Goal: Information Seeking & Learning: Learn about a topic

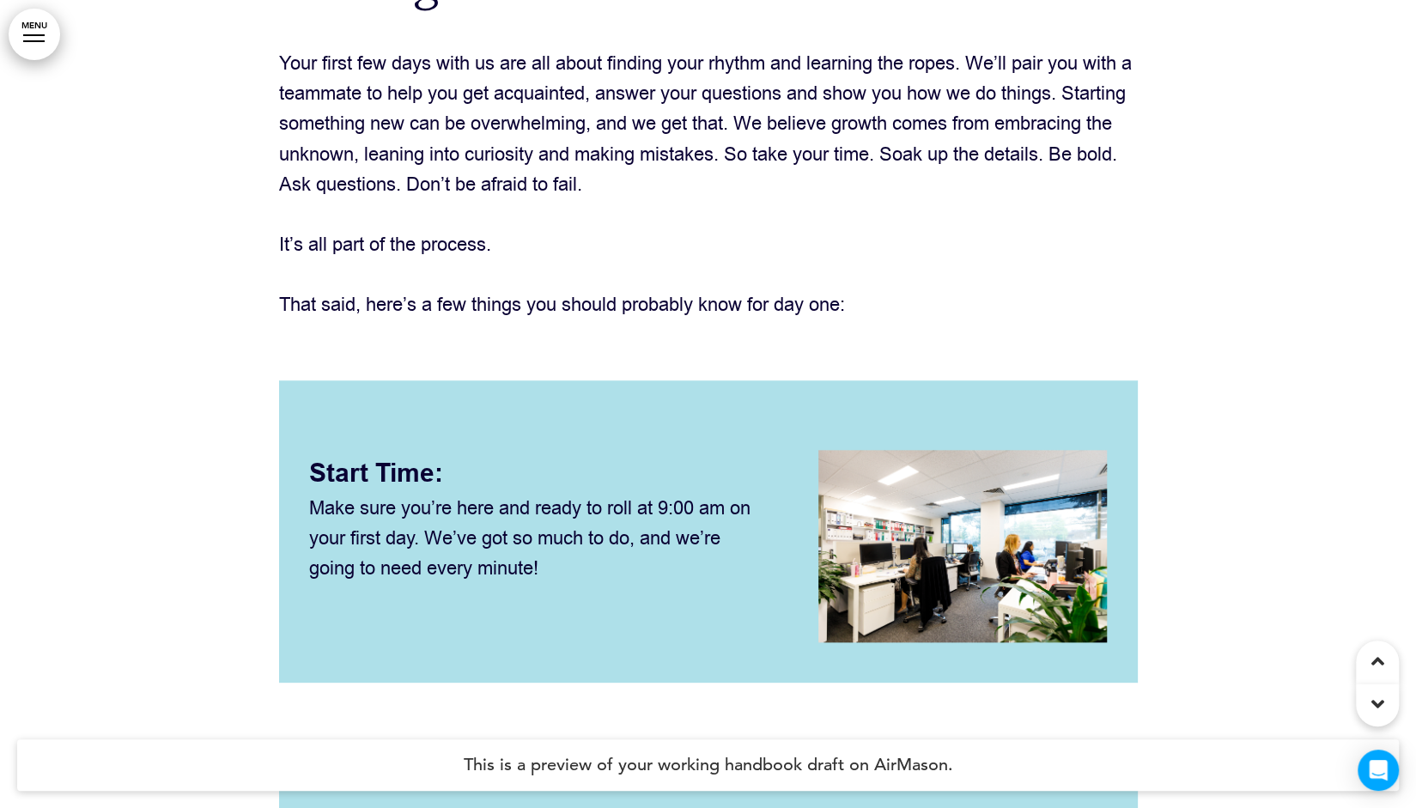
scroll to position [18121, 0]
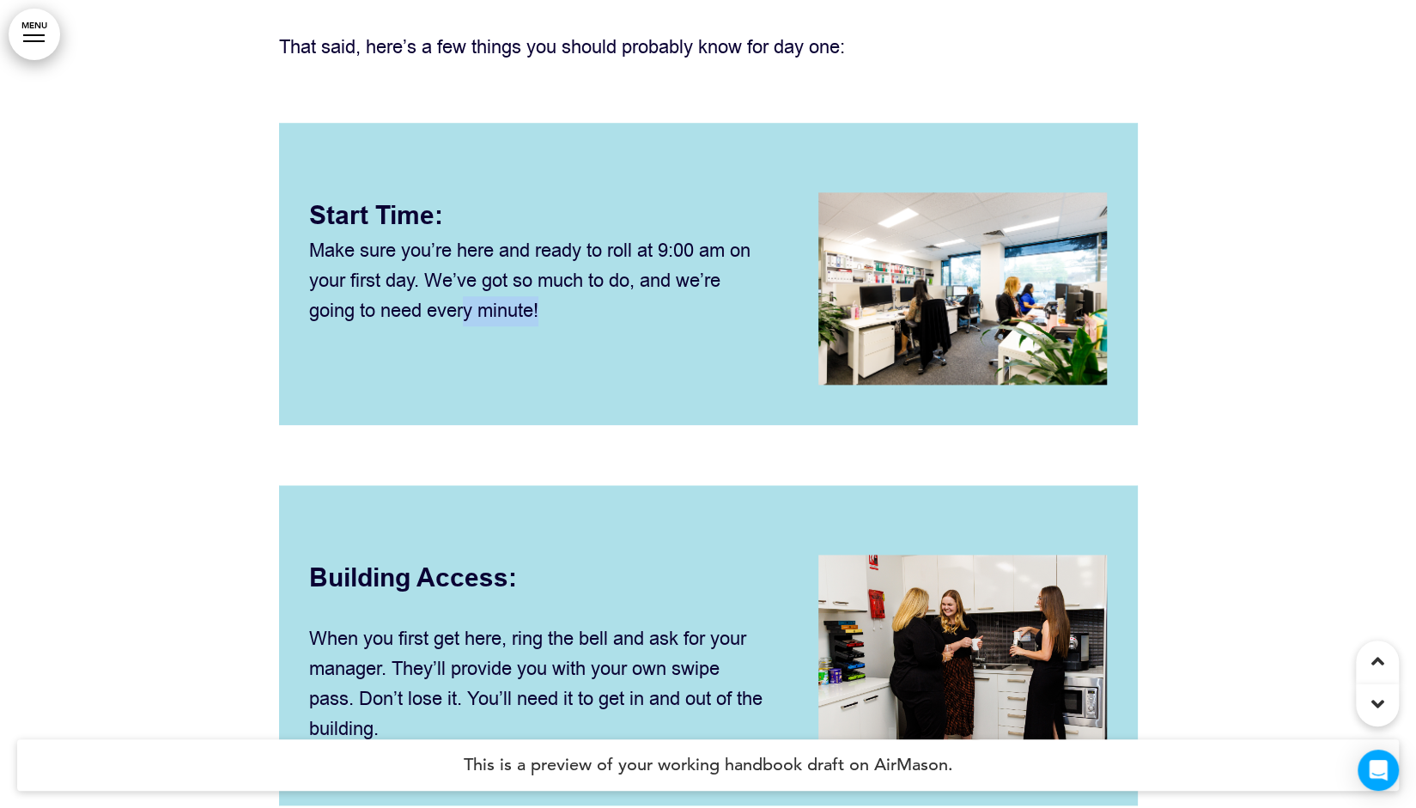
drag, startPoint x: 550, startPoint y: 324, endPoint x: 464, endPoint y: 324, distance: 86.7
click at [464, 324] on p "Make sure you’re here and ready to roll at 9:00 am on your first day. We’ve got…" at bounding box center [538, 281] width 459 height 91
click at [348, 308] on p "Make sure you’re here and ready to roll at 9:00 am on your first day. We’ve got…" at bounding box center [538, 281] width 459 height 91
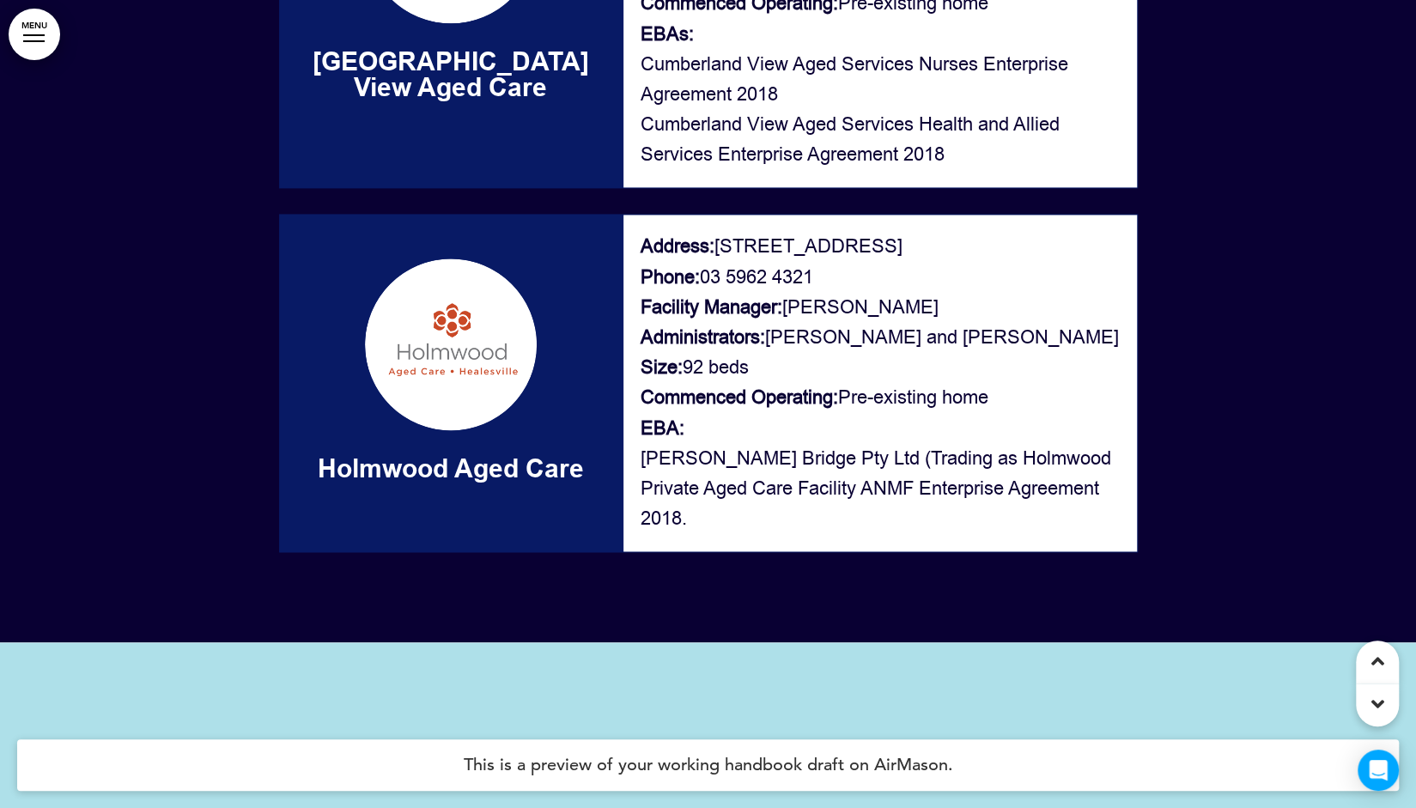
scroll to position [31260, 0]
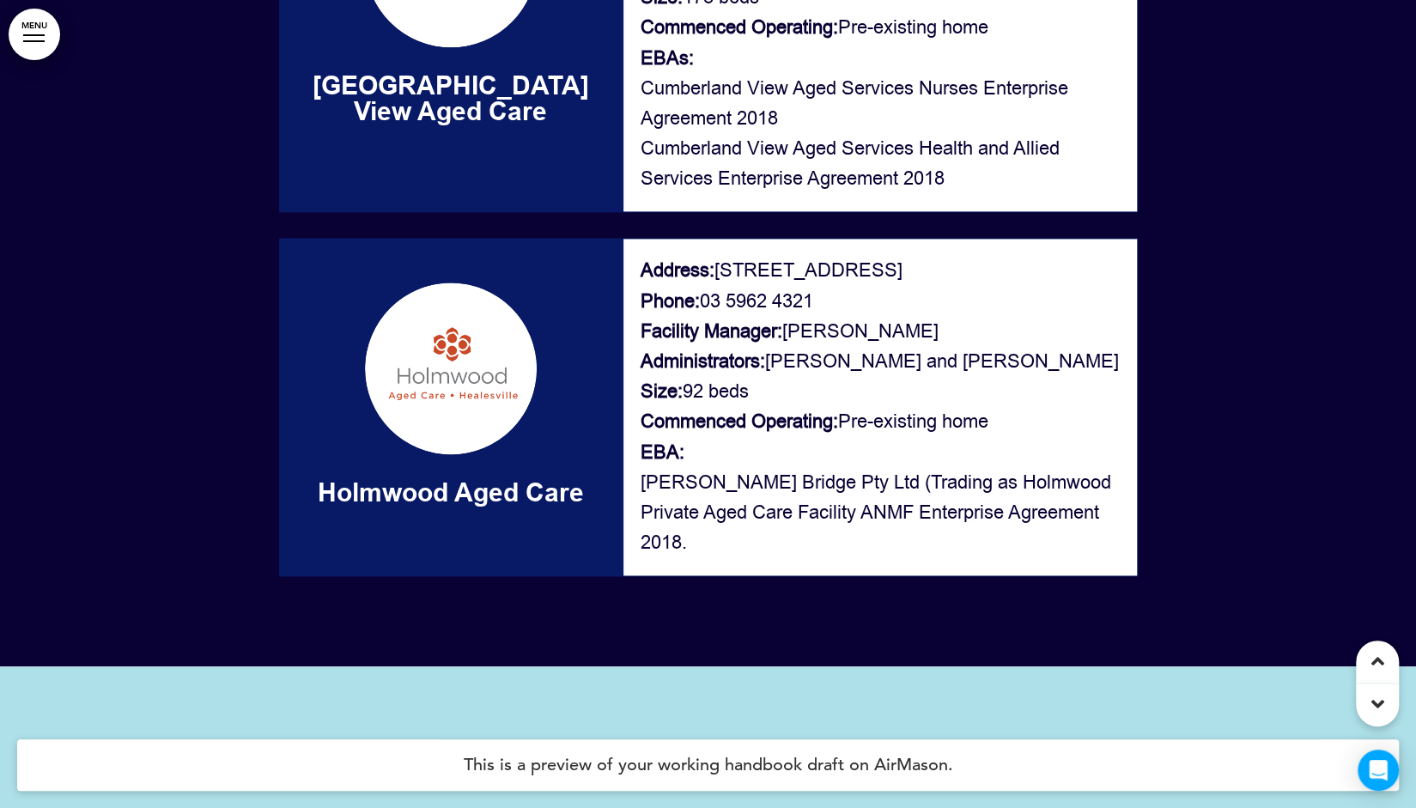
click at [873, 364] on p "Address: [STREET_ADDRESS] Phone: [PHONE_NUMBER] Facility Manager: [PERSON_NAME]…" at bounding box center [880, 407] width 479 height 302
click at [889, 404] on p "Address: [STREET_ADDRESS] Phone: [PHONE_NUMBER] Facility Manager: [PERSON_NAME]…" at bounding box center [880, 407] width 479 height 302
click at [871, 365] on p "Address: [STREET_ADDRESS] Phone: [PHONE_NUMBER] Facility Manager: [PERSON_NAME]…" at bounding box center [880, 407] width 479 height 302
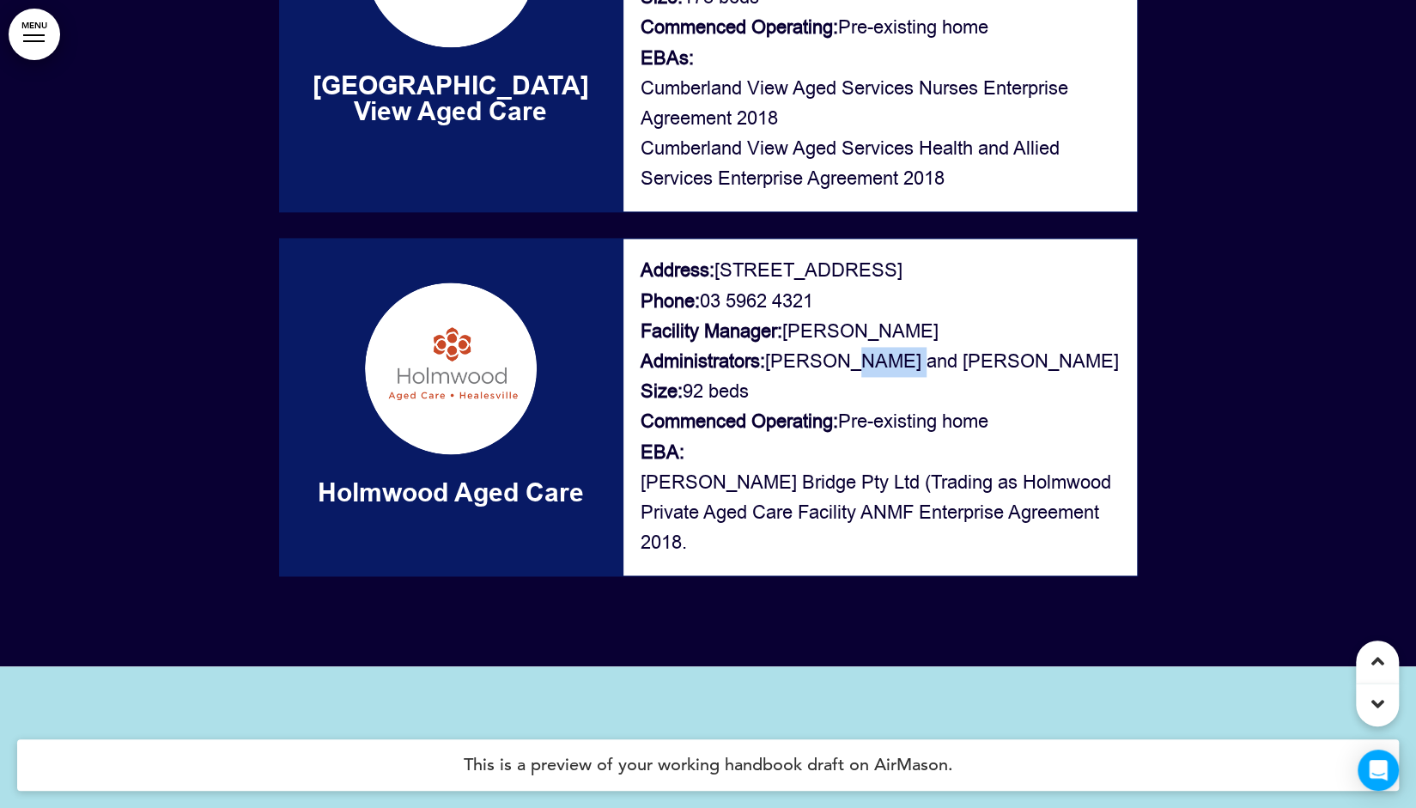
click at [900, 385] on p "Address: [STREET_ADDRESS] Phone: [PHONE_NUMBER] Facility Manager: [PERSON_NAME]…" at bounding box center [880, 407] width 479 height 302
click at [886, 374] on p "Address: [STREET_ADDRESS] Phone: [PHONE_NUMBER] Facility Manager: [PERSON_NAME]…" at bounding box center [880, 407] width 479 height 302
click at [928, 384] on p "Address: [STREET_ADDRESS] Phone: [PHONE_NUMBER] Facility Manager: [PERSON_NAME]…" at bounding box center [880, 407] width 479 height 302
click at [888, 365] on p "Address: [STREET_ADDRESS] Phone: [PHONE_NUMBER] Facility Manager: [PERSON_NAME]…" at bounding box center [880, 407] width 479 height 302
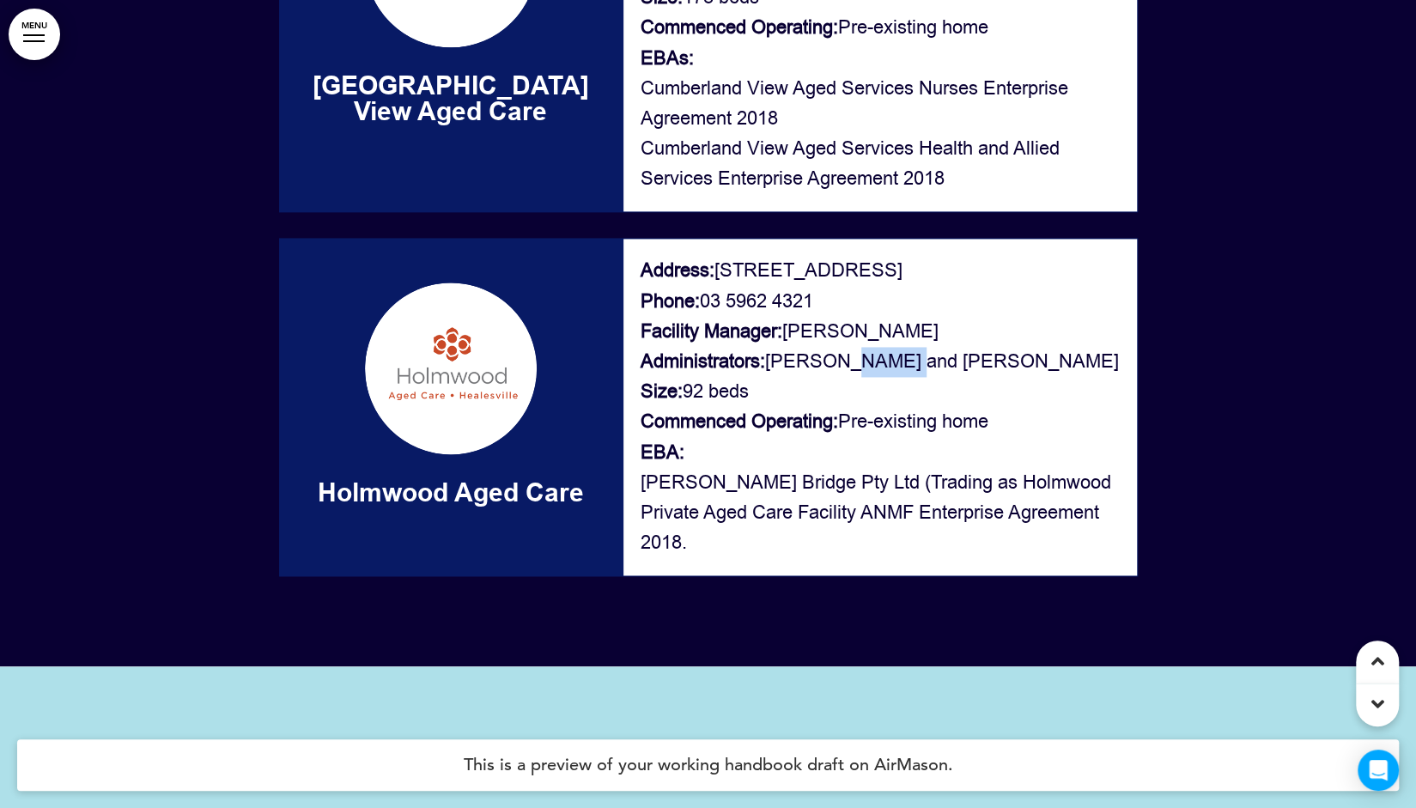
click at [888, 365] on p "Address: [STREET_ADDRESS] Phone: [PHONE_NUMBER] Facility Manager: [PERSON_NAME]…" at bounding box center [880, 407] width 479 height 302
click at [909, 381] on p "Address: [STREET_ADDRESS] Phone: [PHONE_NUMBER] Facility Manager: [PERSON_NAME]…" at bounding box center [880, 407] width 479 height 302
drag, startPoint x: 901, startPoint y: 374, endPoint x: 862, endPoint y: 394, distance: 43.8
click at [848, 380] on p "Address: [STREET_ADDRESS] Phone: [PHONE_NUMBER] Facility Manager: [PERSON_NAME]…" at bounding box center [880, 407] width 479 height 302
click at [863, 394] on p "Address: [STREET_ADDRESS] Phone: [PHONE_NUMBER] Facility Manager: [PERSON_NAME]…" at bounding box center [880, 407] width 479 height 302
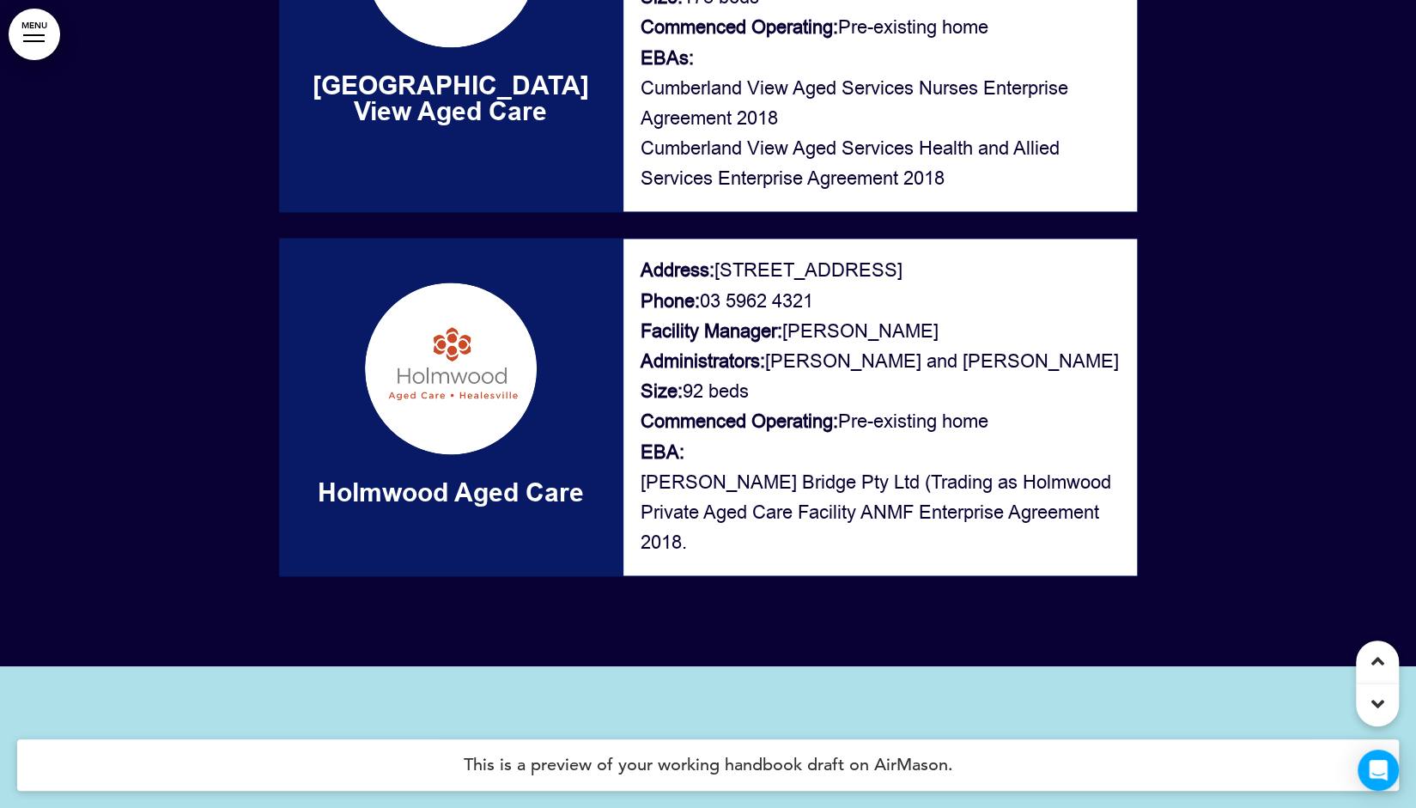
scroll to position [31174, 0]
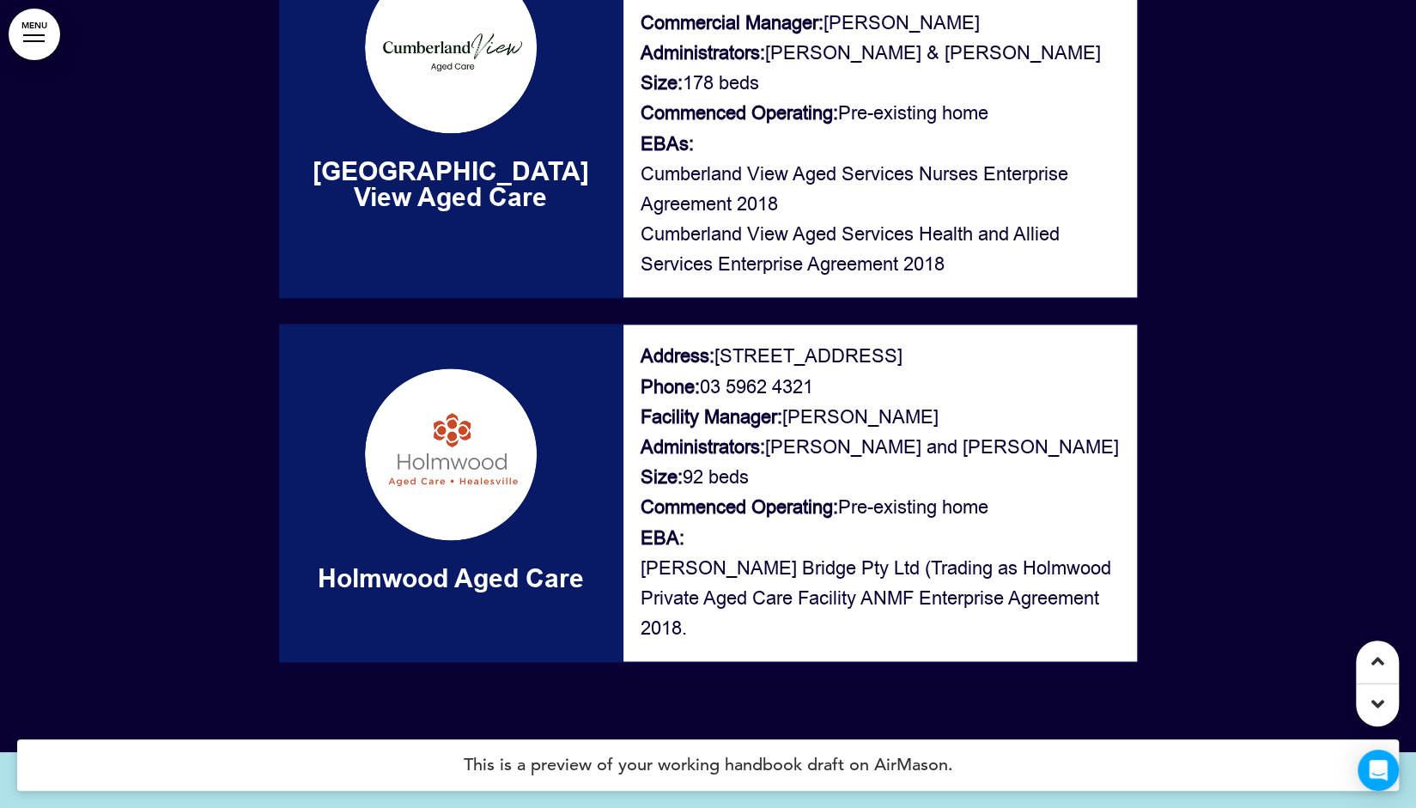
click at [861, 454] on p "Address: [STREET_ADDRESS] Phone: [PHONE_NUMBER] Facility Manager: [PERSON_NAME]…" at bounding box center [880, 493] width 479 height 302
click at [952, 472] on p "Address: [STREET_ADDRESS] Phone: [PHONE_NUMBER] Facility Manager: [PERSON_NAME]…" at bounding box center [880, 493] width 479 height 302
click at [992, 455] on p "Address: [STREET_ADDRESS] Phone: [PHONE_NUMBER] Facility Manager: [PERSON_NAME]…" at bounding box center [880, 493] width 479 height 302
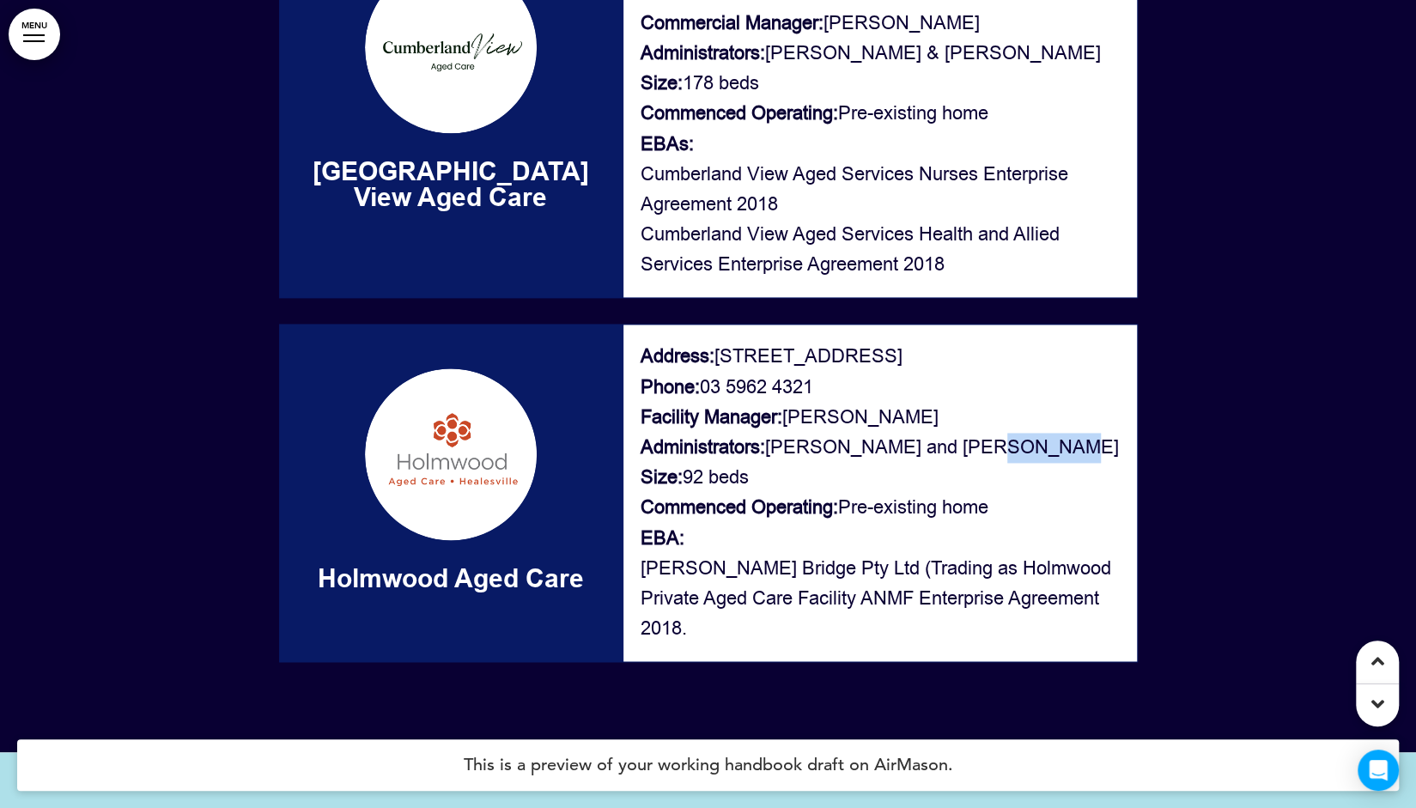
click at [1027, 463] on p "Address: [STREET_ADDRESS] Phone: [PHONE_NUMBER] Facility Manager: [PERSON_NAME]…" at bounding box center [880, 493] width 479 height 302
click at [976, 514] on p "Address: [STREET_ADDRESS] Phone: [PHONE_NUMBER] Facility Manager: [PERSON_NAME]…" at bounding box center [880, 493] width 479 height 302
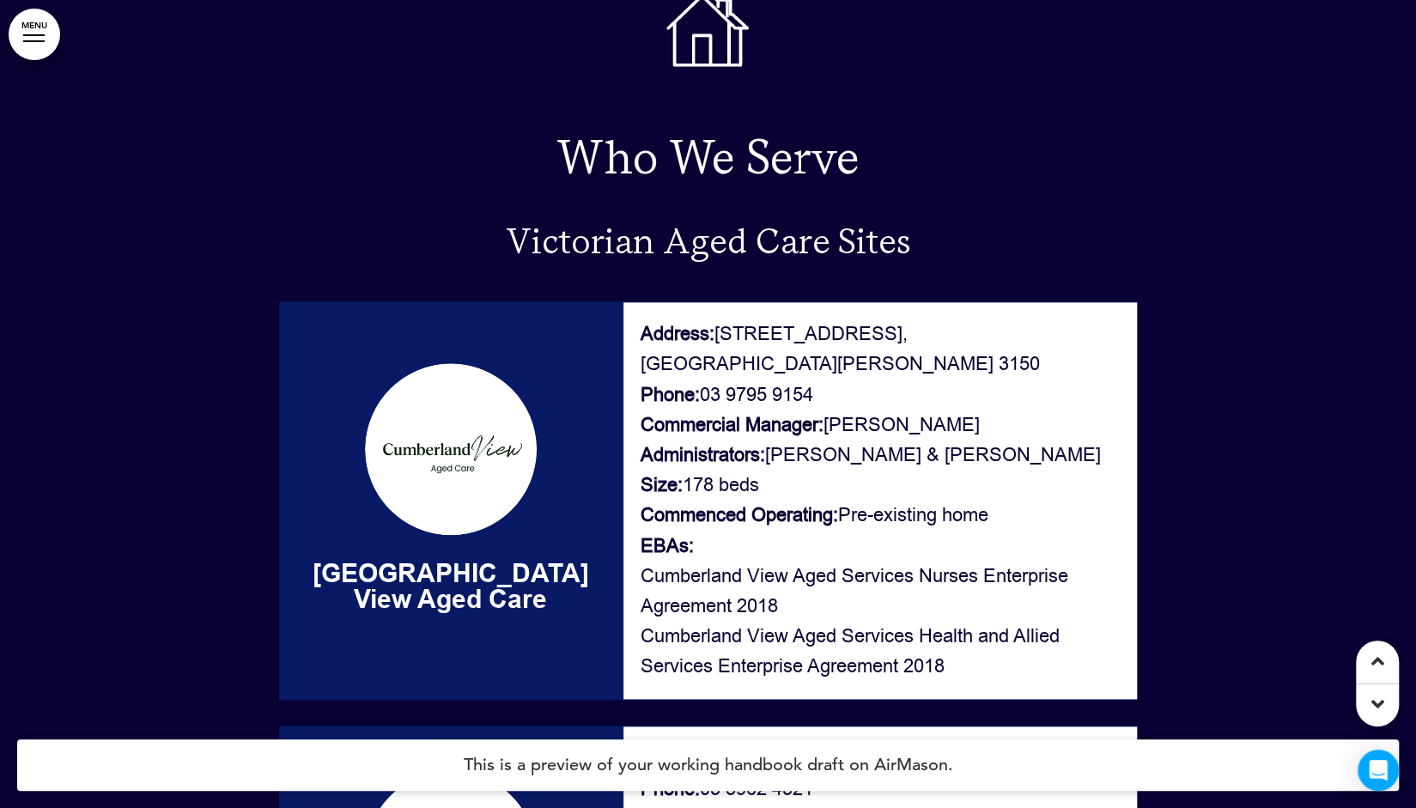
scroll to position [30745, 0]
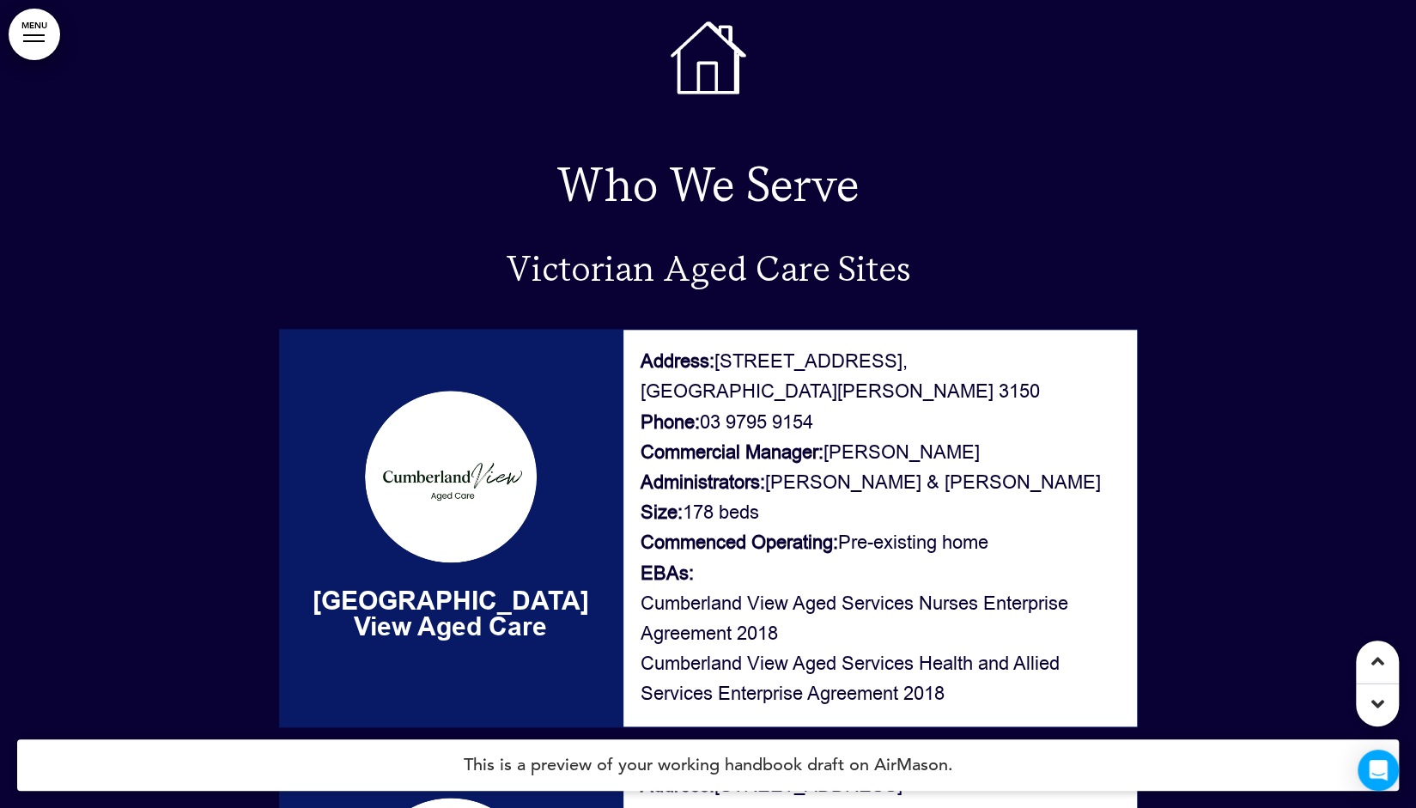
click at [1070, 612] on p "Address: [STREET_ADDRESS][PERSON_NAME] Phone: [PHONE_NUMBER] Commercial Manager…" at bounding box center [880, 528] width 479 height 362
click at [983, 623] on p "Address: [STREET_ADDRESS][PERSON_NAME] Phone: [PHONE_NUMBER] Commercial Manager…" at bounding box center [880, 528] width 479 height 362
drag, startPoint x: 979, startPoint y: 610, endPoint x: 988, endPoint y: 611, distance: 8.6
click at [988, 611] on p "Address: [STREET_ADDRESS][PERSON_NAME] Phone: [PHONE_NUMBER] Commercial Manager…" at bounding box center [880, 528] width 479 height 362
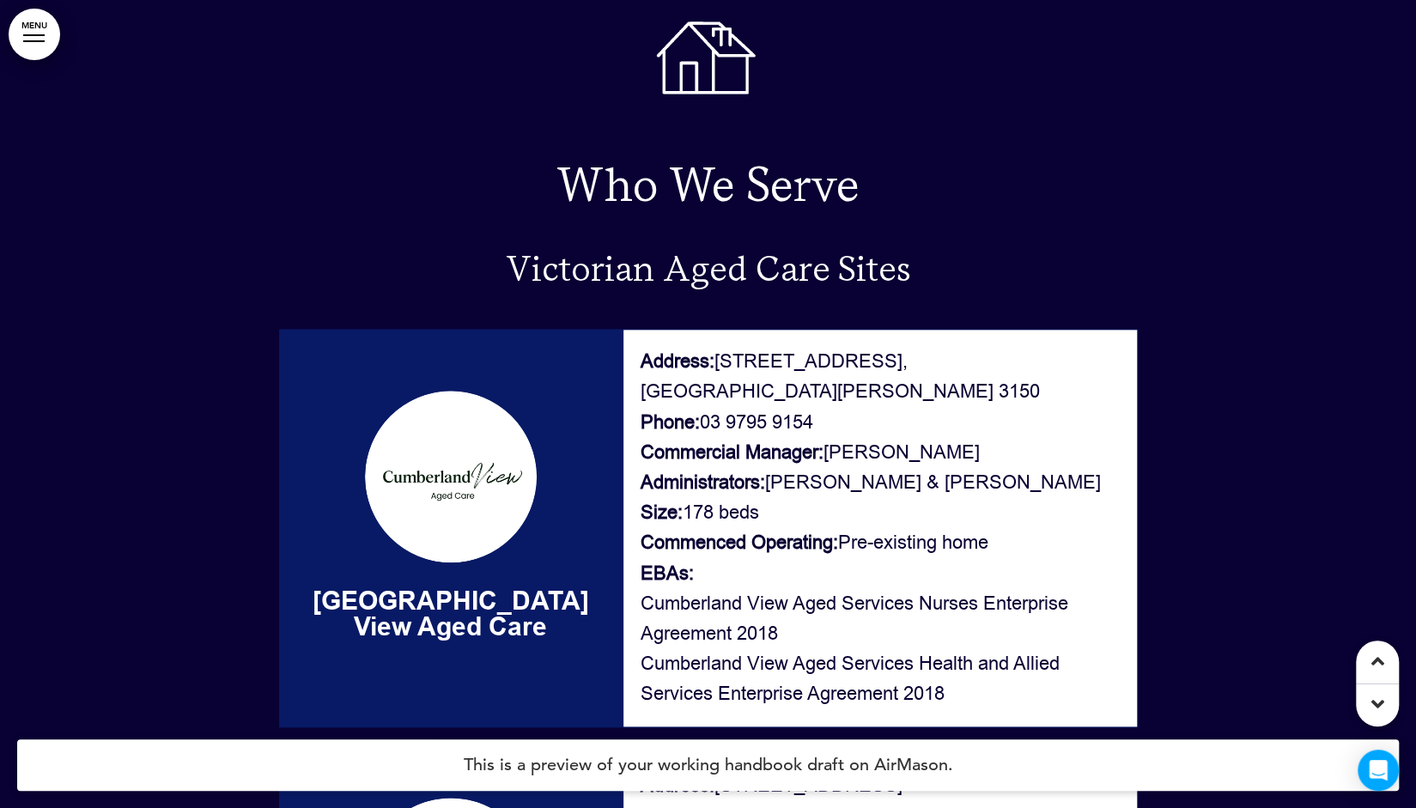
click at [903, 631] on p "Address: [STREET_ADDRESS][PERSON_NAME] Phone: [PHONE_NUMBER] Commercial Manager…" at bounding box center [880, 528] width 479 height 362
click at [816, 633] on p "Address: [STREET_ADDRESS][PERSON_NAME] Phone: [PHONE_NUMBER] Commercial Manager…" at bounding box center [880, 528] width 479 height 362
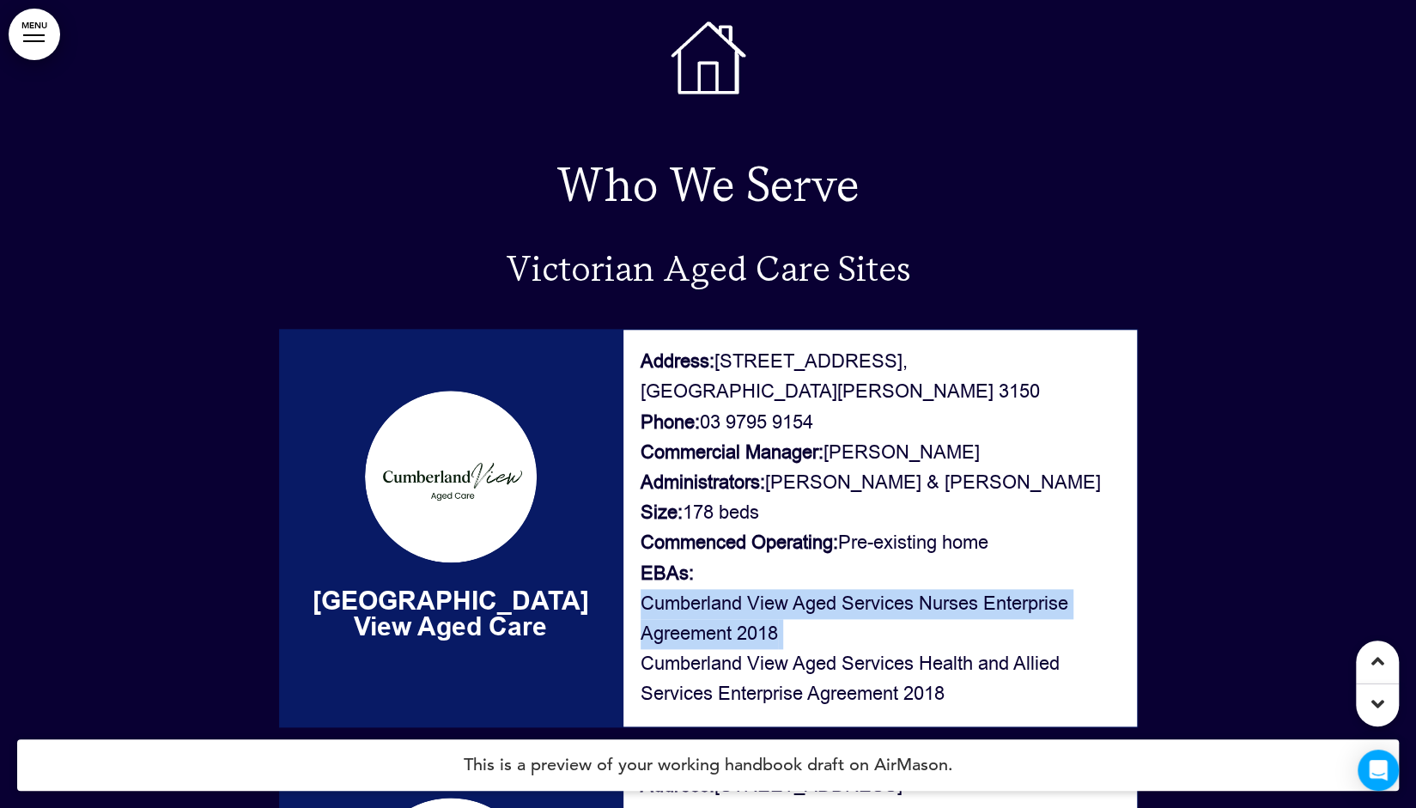
click at [816, 633] on p "Address: [STREET_ADDRESS][PERSON_NAME] Phone: [PHONE_NUMBER] Commercial Manager…" at bounding box center [880, 528] width 479 height 362
click at [814, 641] on p "Address: [STREET_ADDRESS][PERSON_NAME] Phone: [PHONE_NUMBER] Commercial Manager…" at bounding box center [880, 528] width 479 height 362
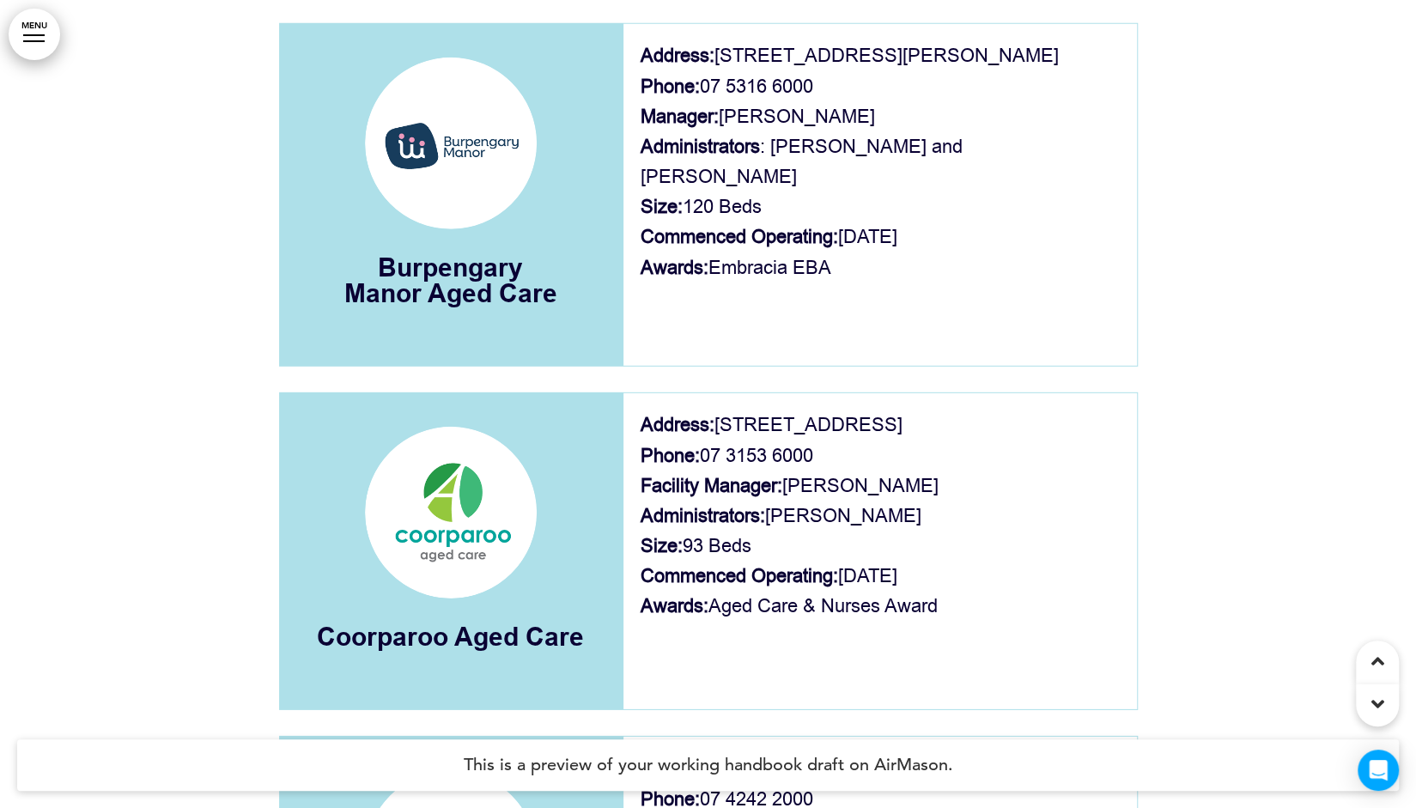
scroll to position [32892, 0]
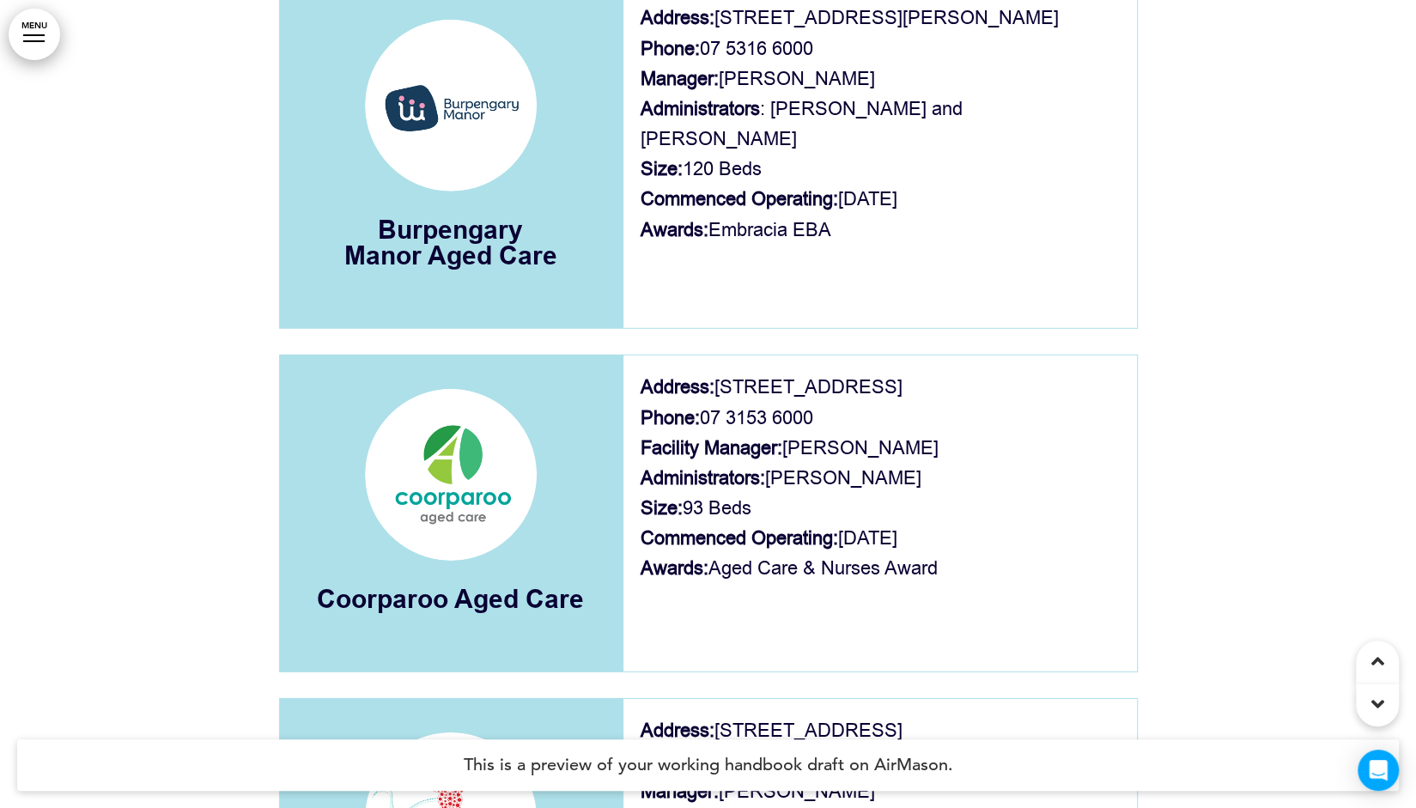
click at [861, 472] on p "Address: [STREET_ADDRESS] Phone: [PHONE_NUMBER] Facility Manager: [PERSON_NAME]…" at bounding box center [880, 478] width 479 height 211
click at [878, 491] on p "Address: [STREET_ADDRESS] Phone: [PHONE_NUMBER] Facility Manager: [PERSON_NAME]…" at bounding box center [880, 478] width 479 height 211
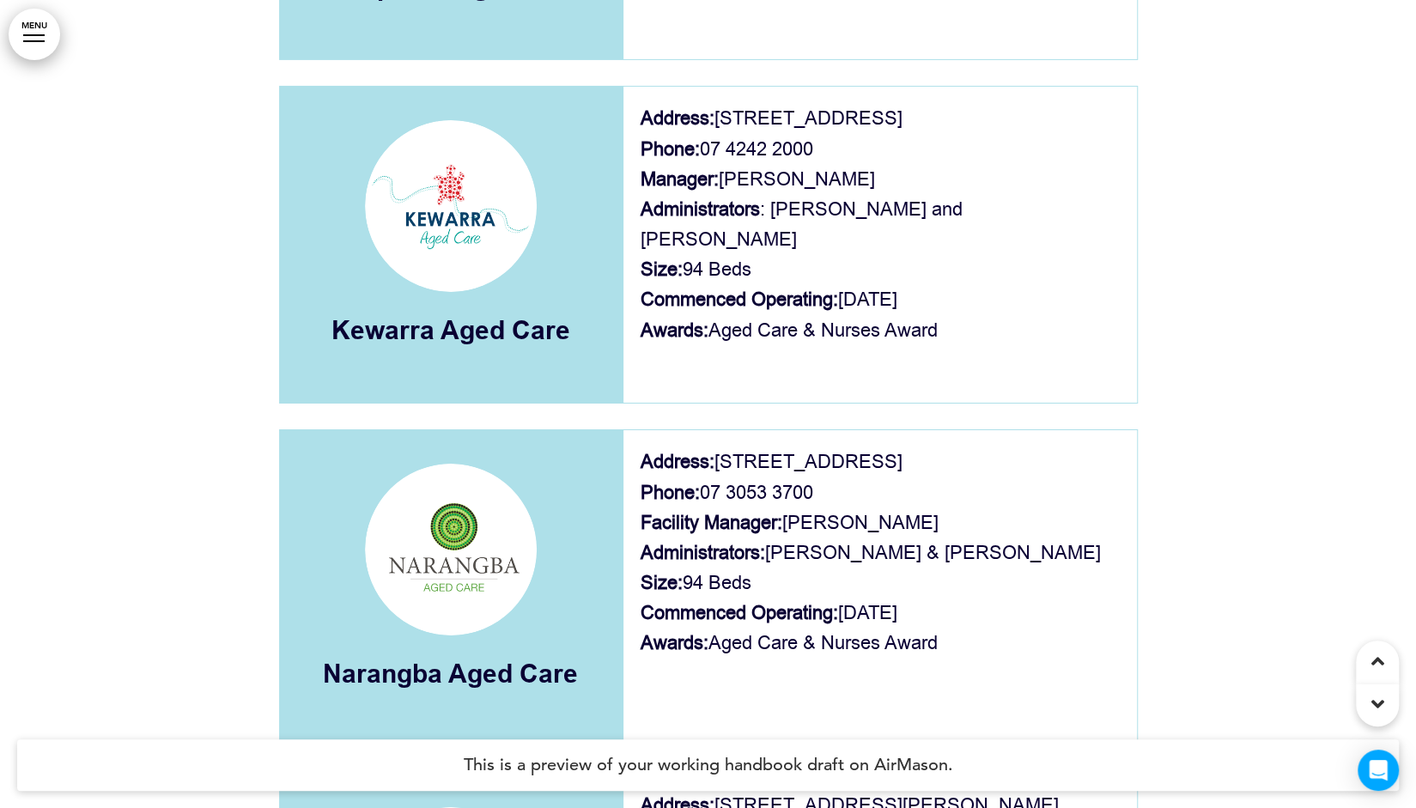
scroll to position [33579, 0]
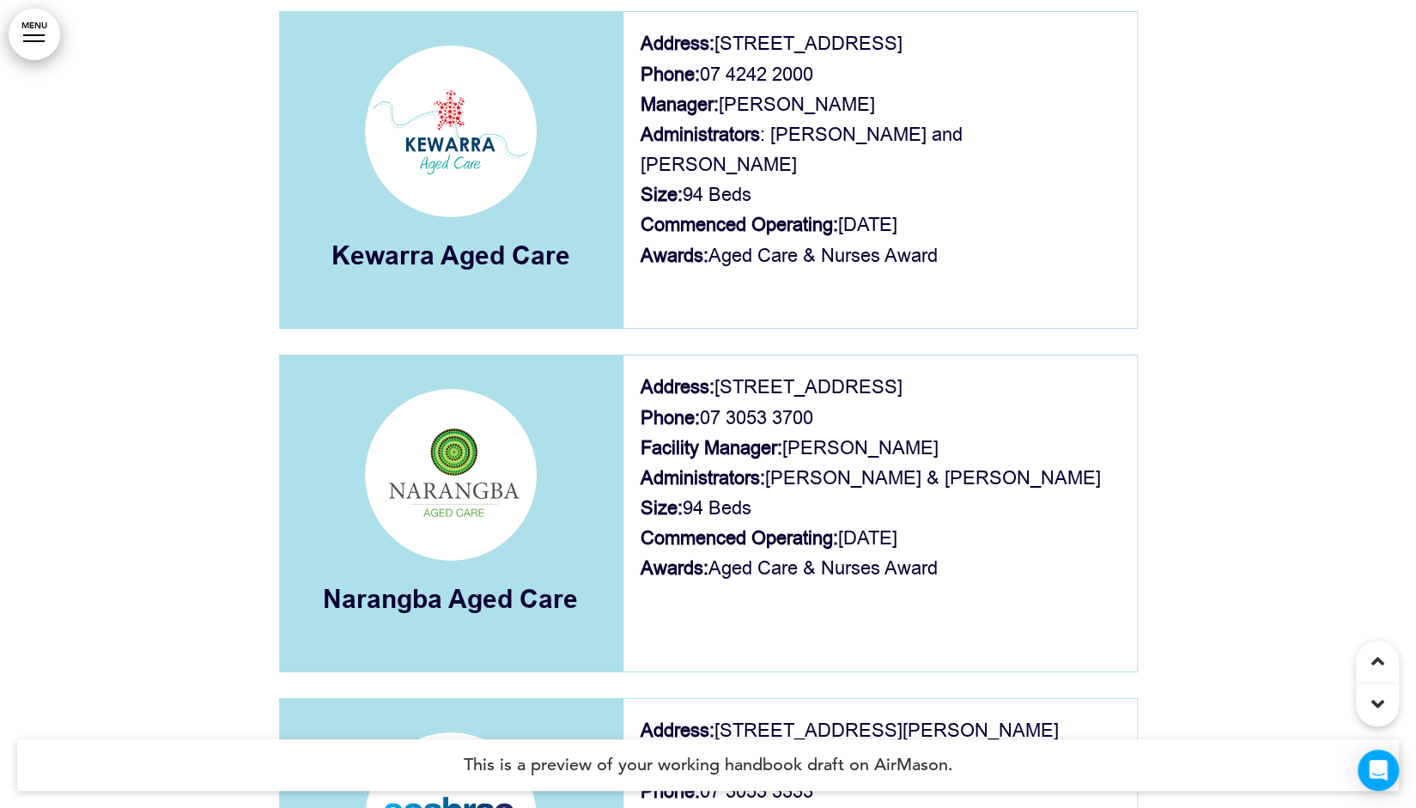
drag, startPoint x: 1080, startPoint y: 462, endPoint x: 955, endPoint y: 585, distance: 175.5
click at [960, 465] on p "Address: [STREET_ADDRESS] Phone: [PHONE_NUMBER] Facility Manager: [PERSON_NAME]…" at bounding box center [880, 478] width 479 height 211
click at [196, 404] on div at bounding box center [708, 500] width 1416 height 2689
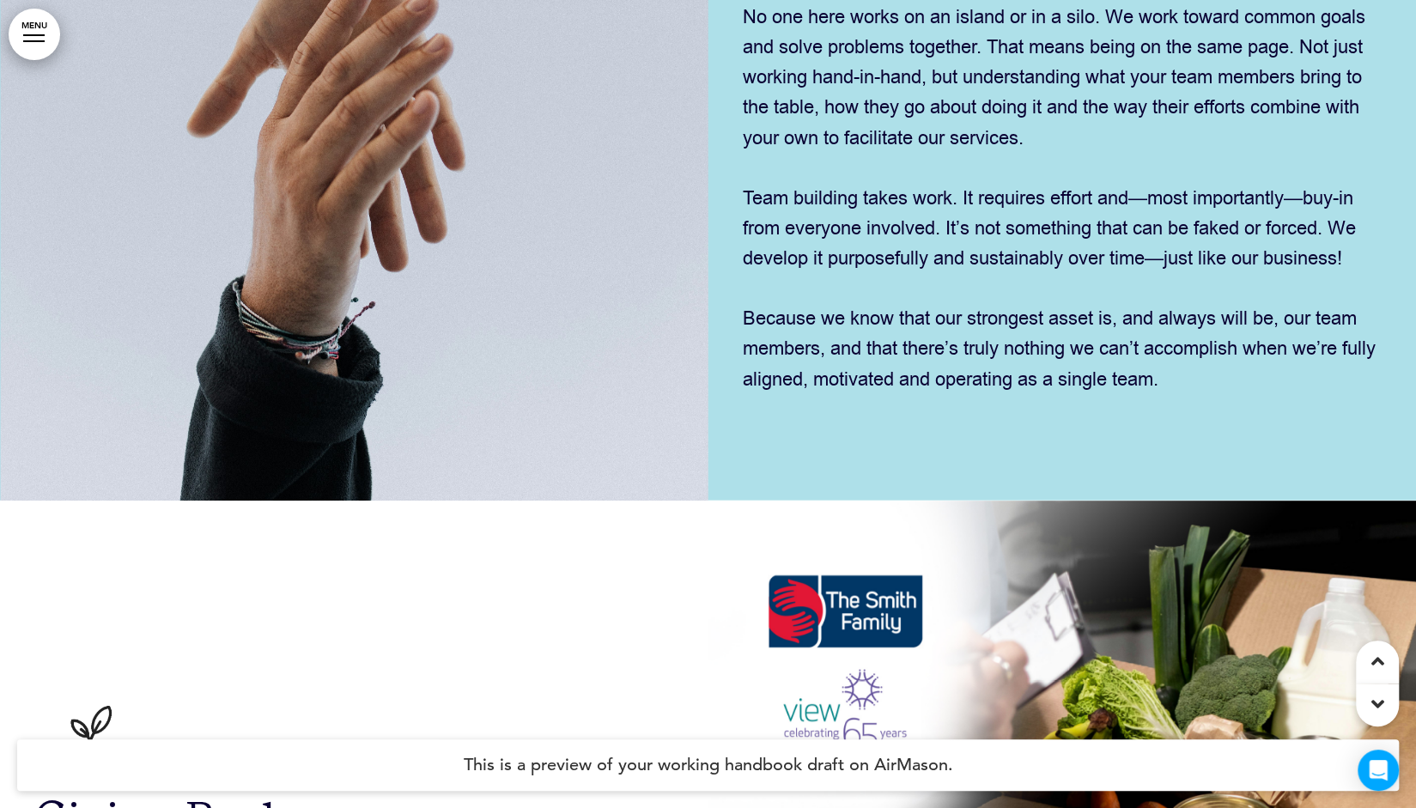
scroll to position [28045, 0]
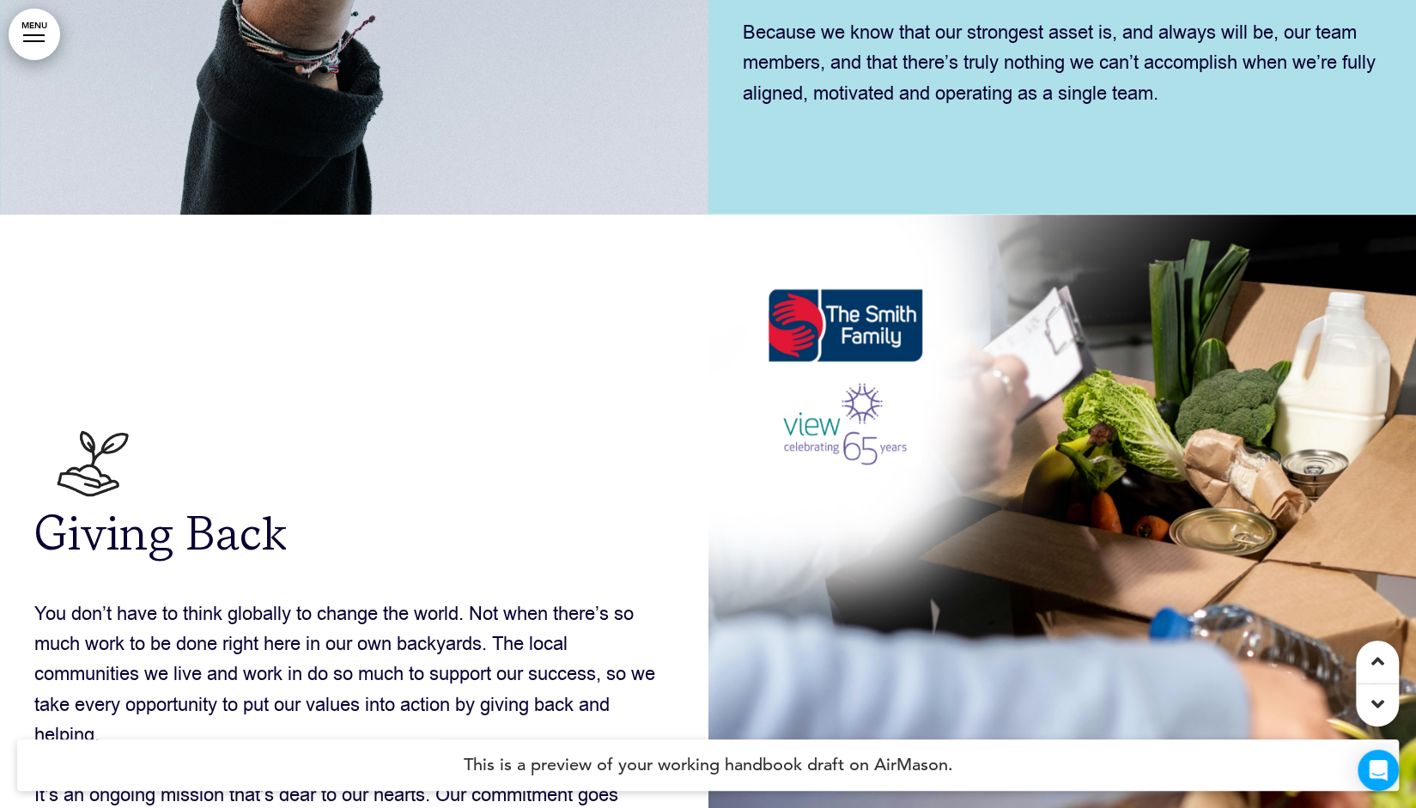
click at [1382, 693] on div at bounding box center [1377, 705] width 43 height 43
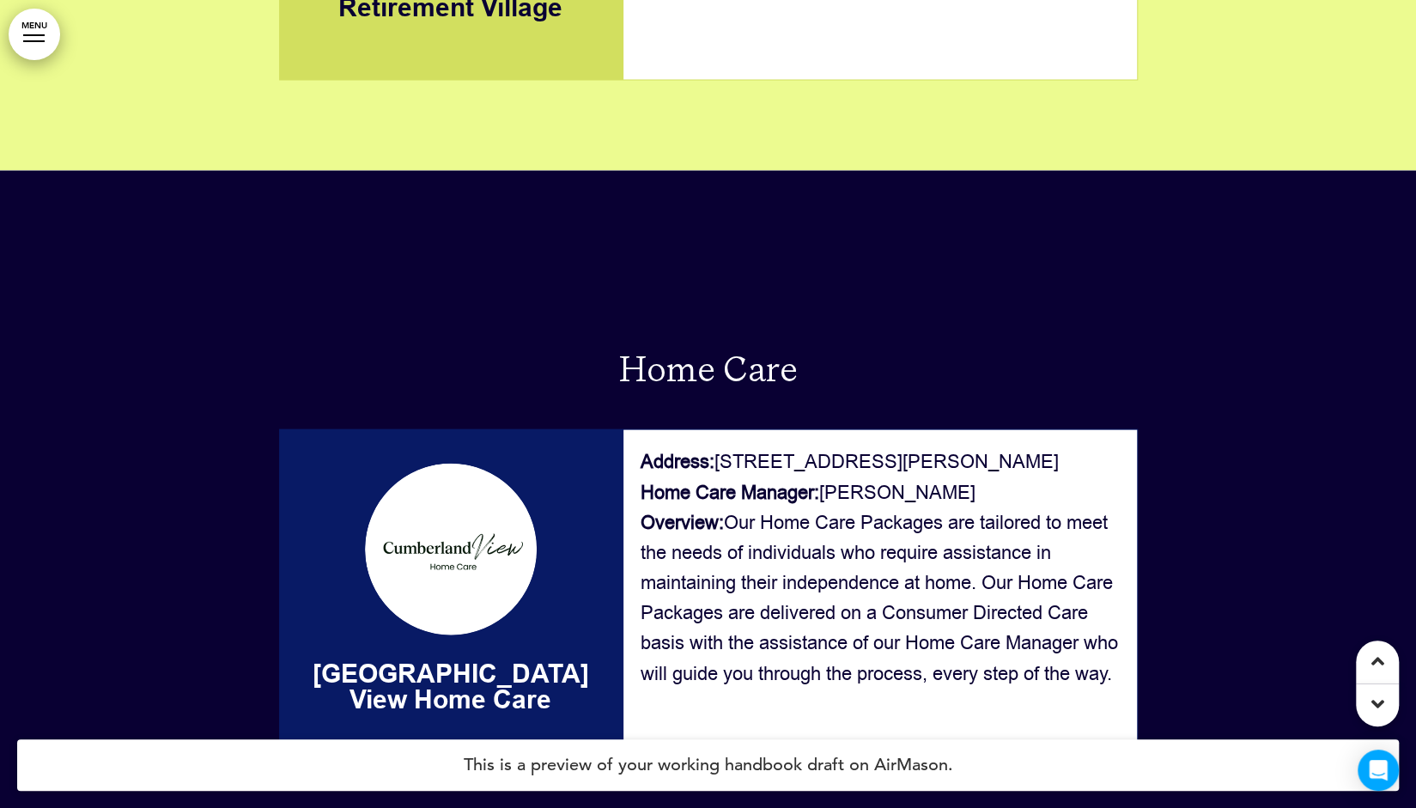
click at [1382, 693] on div at bounding box center [1377, 705] width 43 height 43
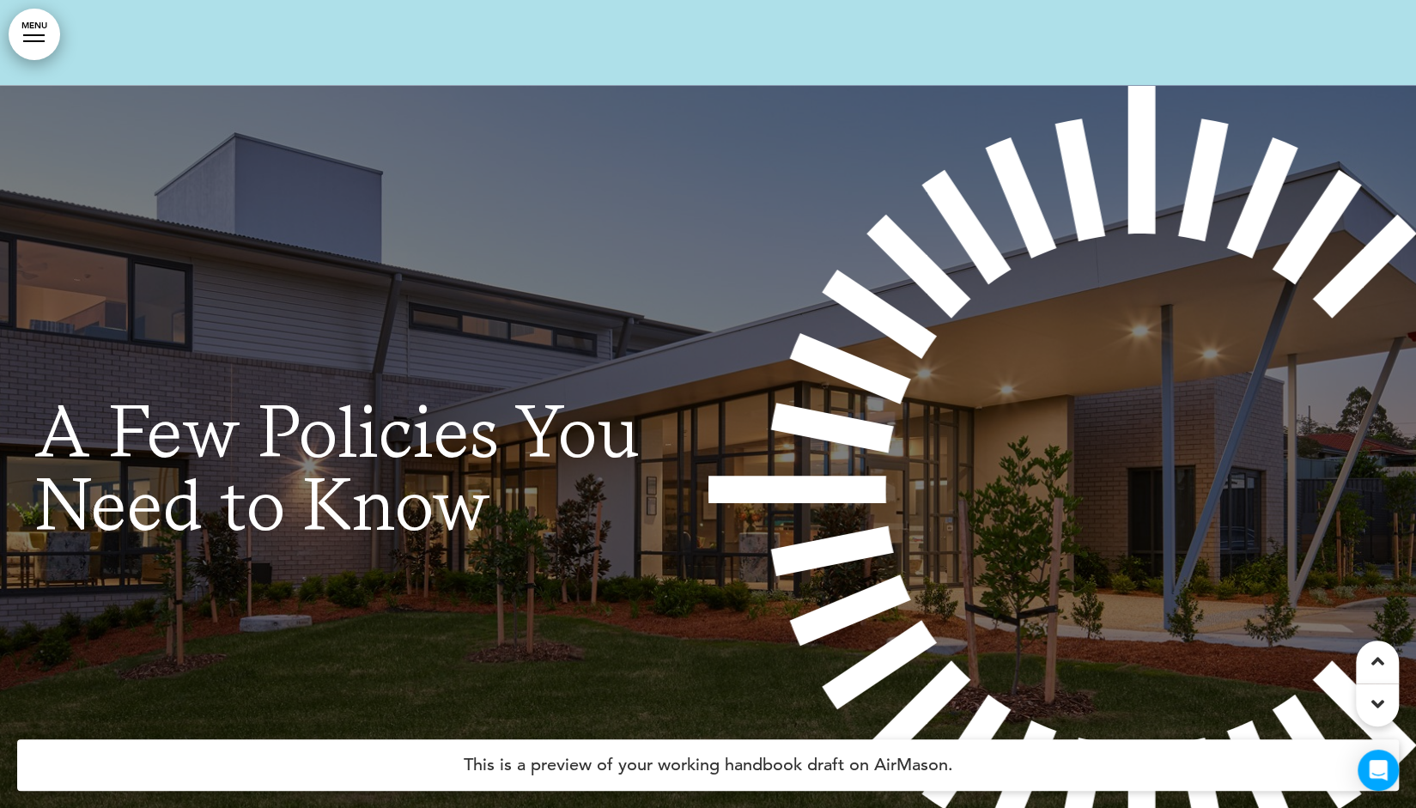
click at [1382, 693] on div at bounding box center [1377, 705] width 43 height 43
click at [1379, 671] on icon at bounding box center [1378, 661] width 13 height 21
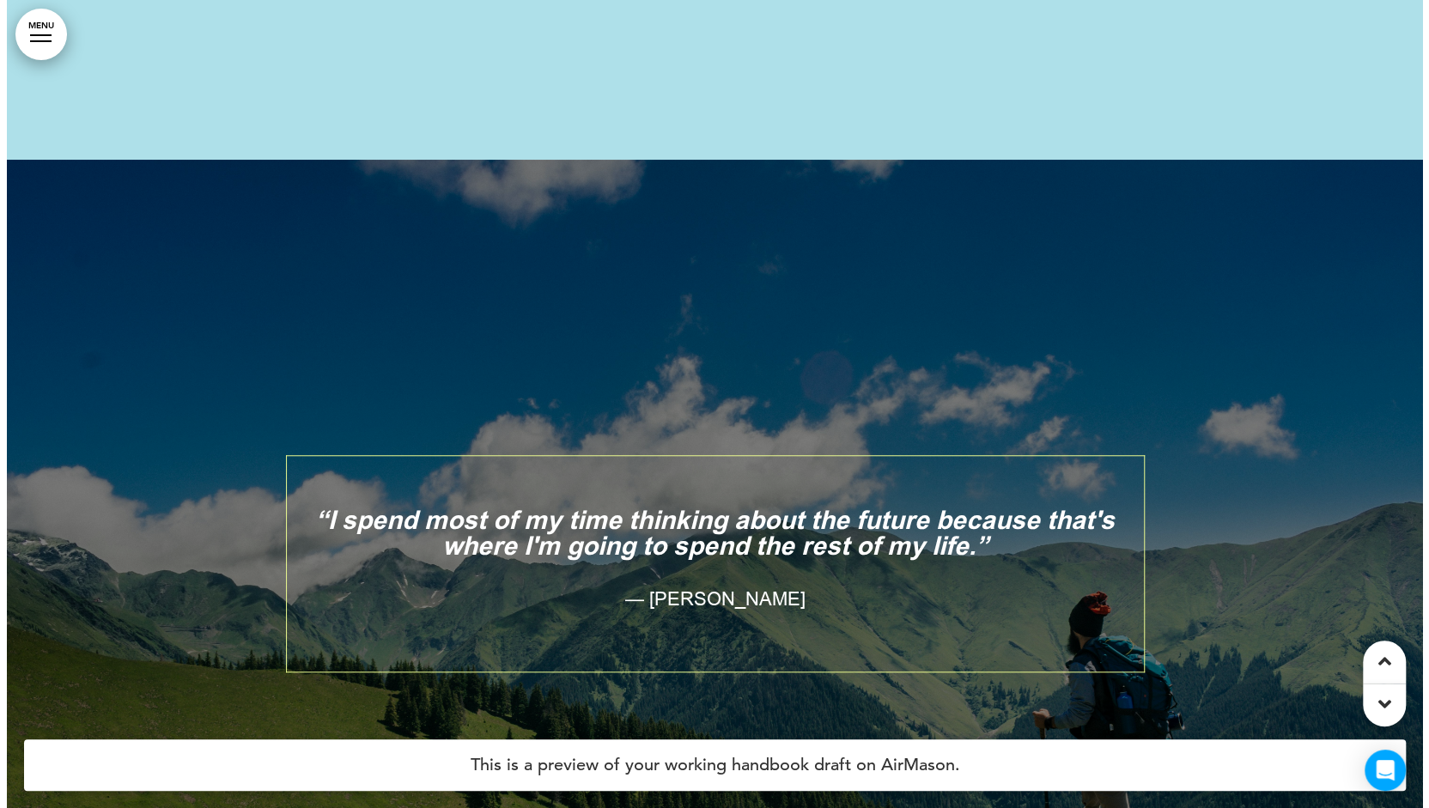
scroll to position [9533, 0]
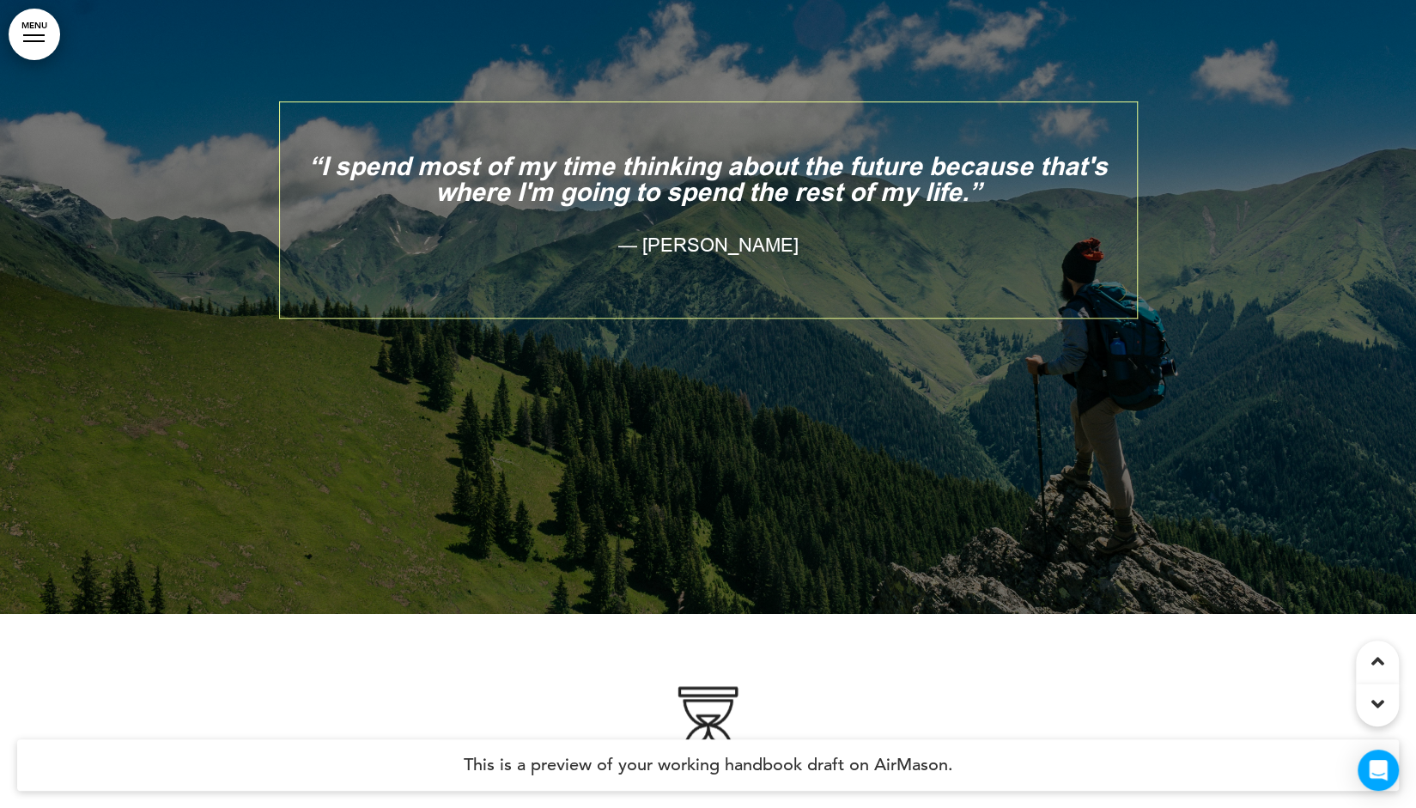
click at [27, 46] on link "MENU" at bounding box center [35, 35] width 52 height 52
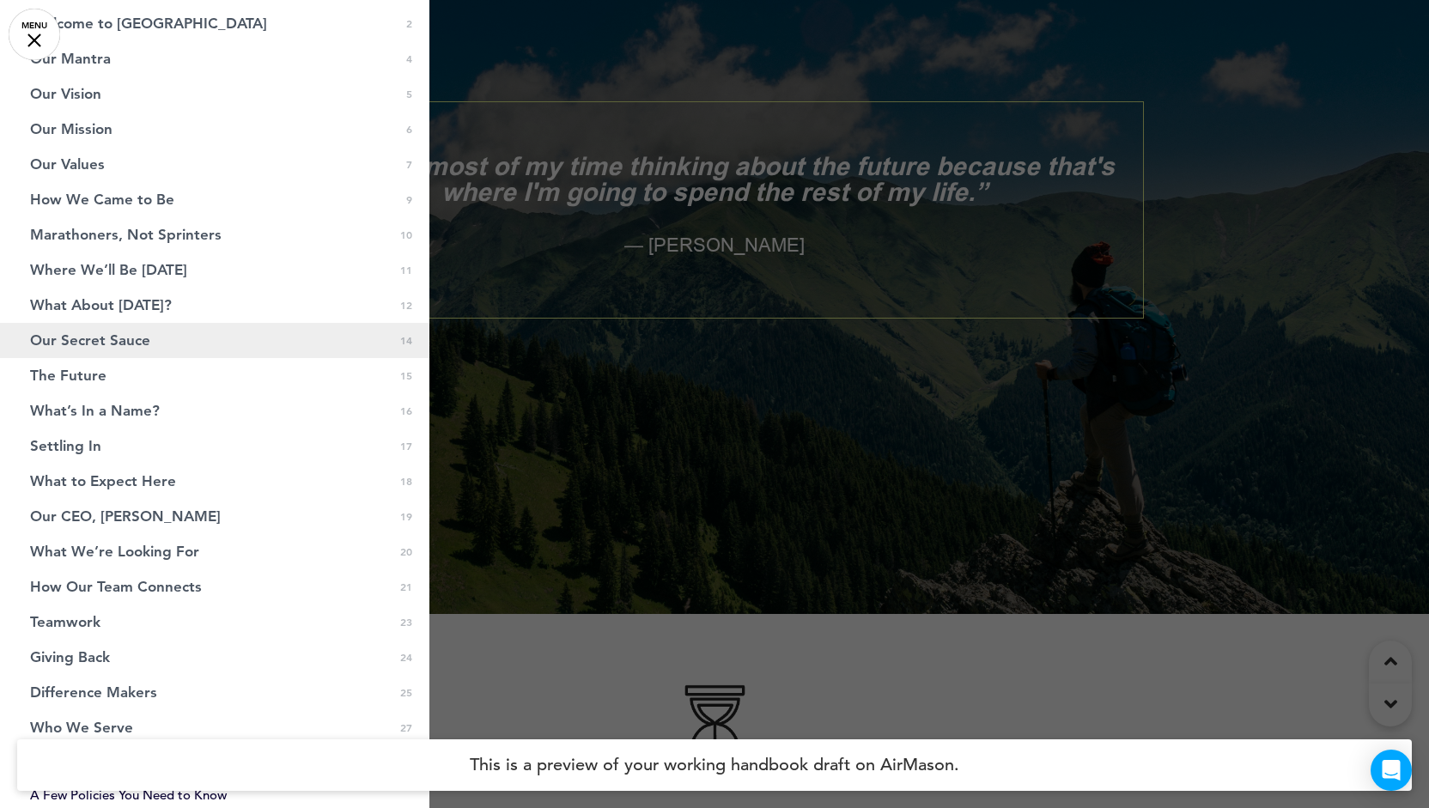
scroll to position [113, 0]
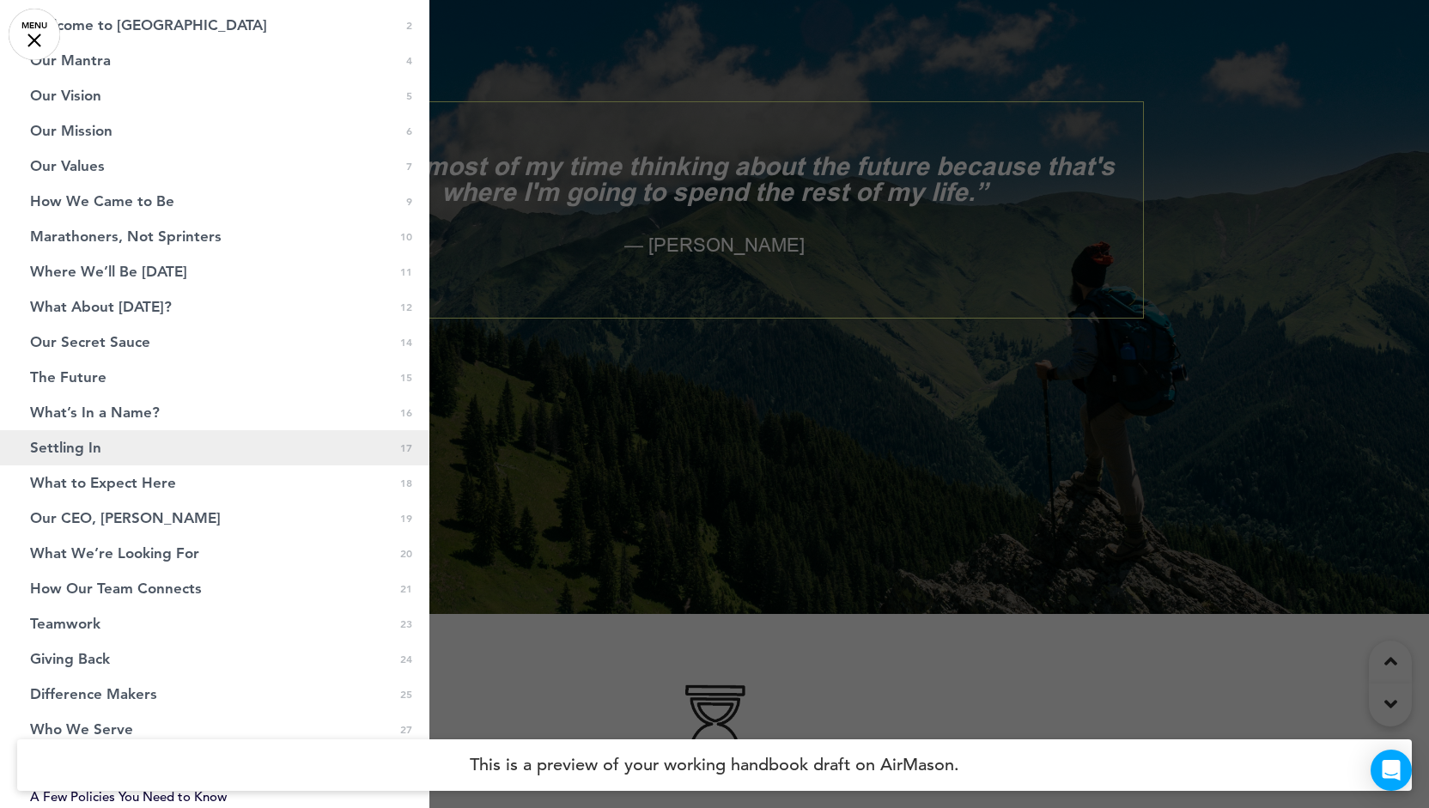
click at [167, 449] on link "Settling In 0 17" at bounding box center [214, 447] width 429 height 35
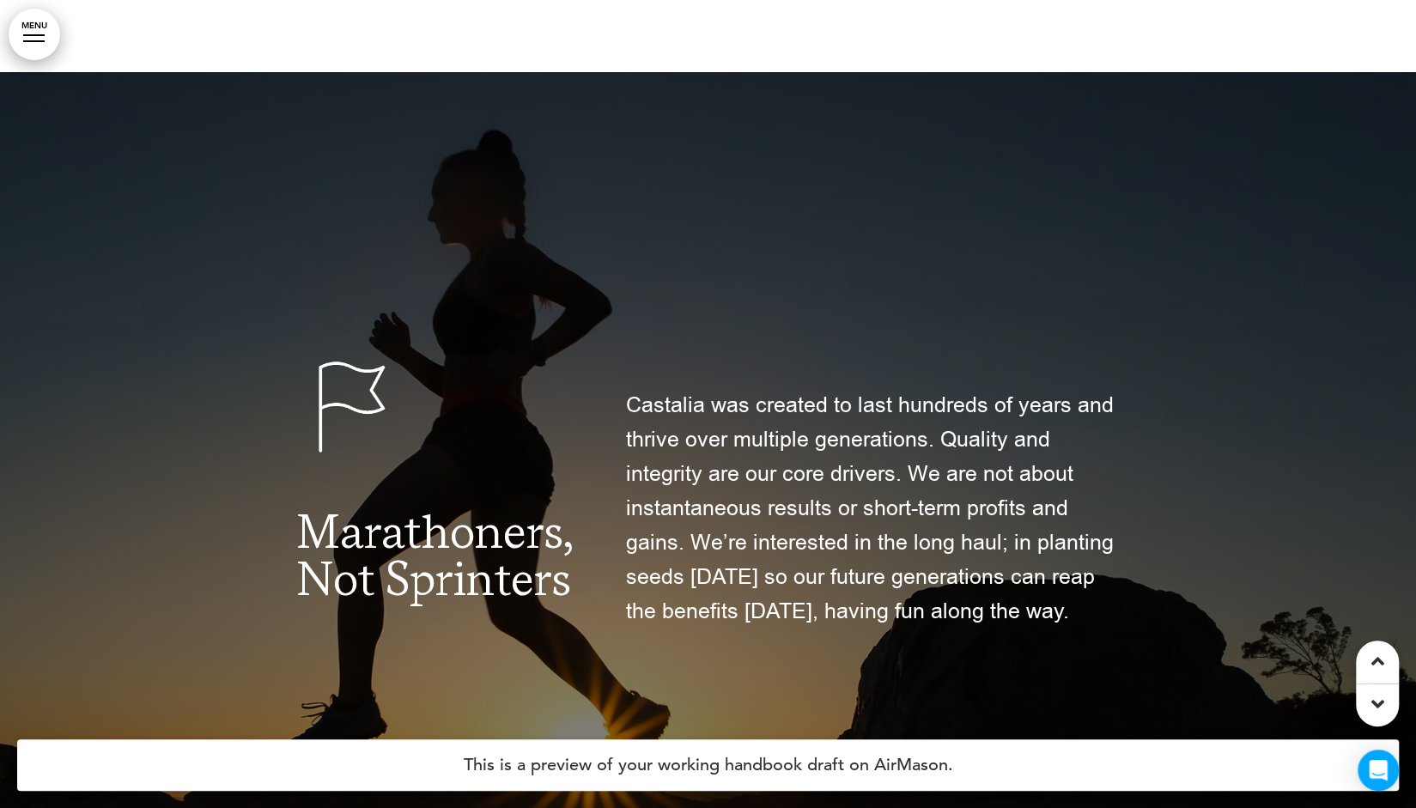
scroll to position [11874, 0]
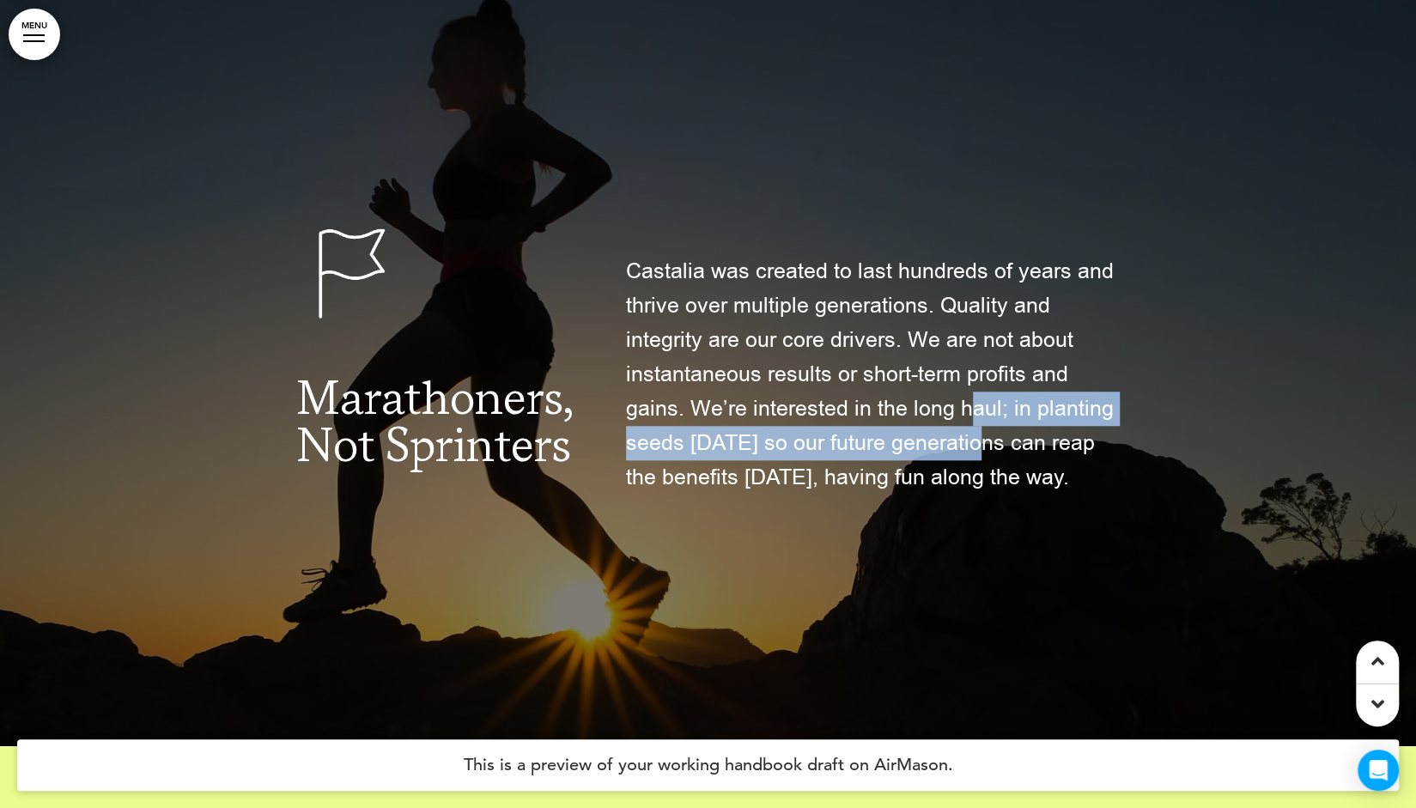
drag, startPoint x: 971, startPoint y: 429, endPoint x: 980, endPoint y: 455, distance: 28.0
click at [980, 455] on p "Castalia was created to last hundreds of years and thrive over multiple generat…" at bounding box center [873, 357] width 495 height 275
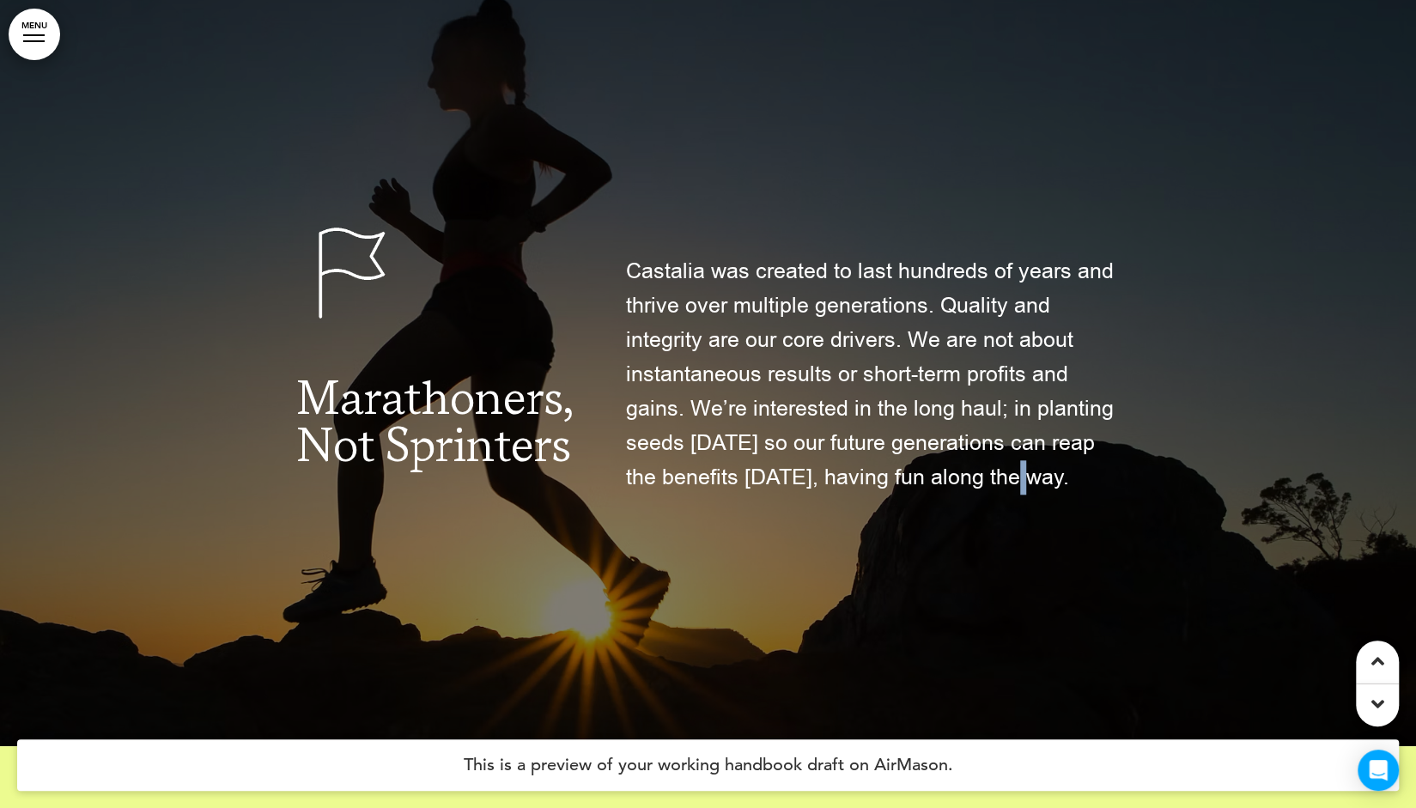
click at [994, 473] on span "Castalia was created to last hundreds of years and thrive over multiple generat…" at bounding box center [870, 374] width 488 height 235
drag, startPoint x: 1009, startPoint y: 484, endPoint x: 1002, endPoint y: 501, distance: 18.5
click at [1002, 501] on div "Castalia was created to last hundreds of years and thrive over multiple generat…" at bounding box center [873, 372] width 495 height 305
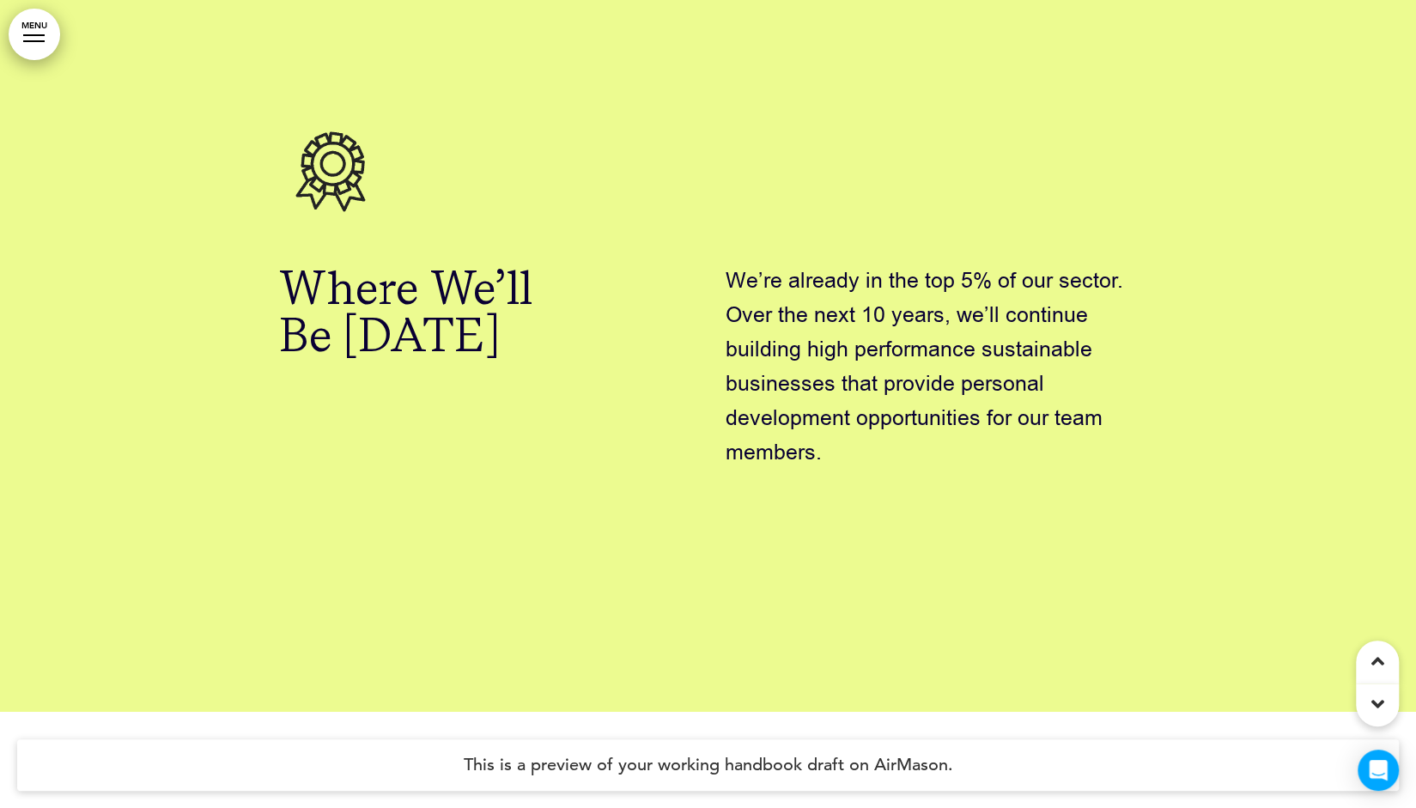
scroll to position [12733, 0]
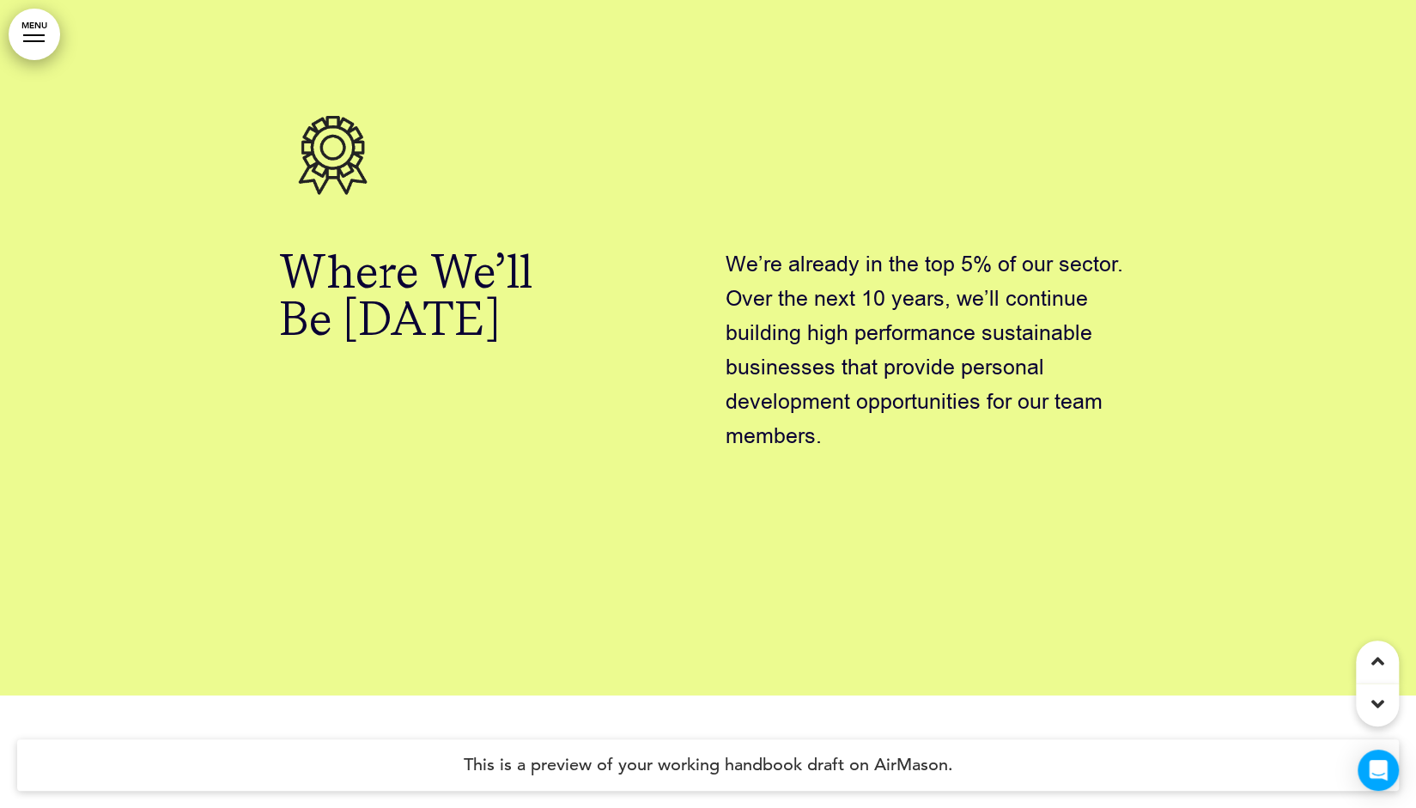
click at [910, 441] on p "We’re already in the top 5% of our sector. Over the next 10 years, we’ll contin…" at bounding box center [932, 350] width 412 height 206
click at [954, 368] on span "We’re already in the top 5% of our sector. Over the next 10 years, we’ll contin…" at bounding box center [928, 350] width 404 height 201
click at [928, 414] on span "We’re already in the top 5% of our sector. Over the next 10 years, we’ll contin…" at bounding box center [928, 350] width 404 height 201
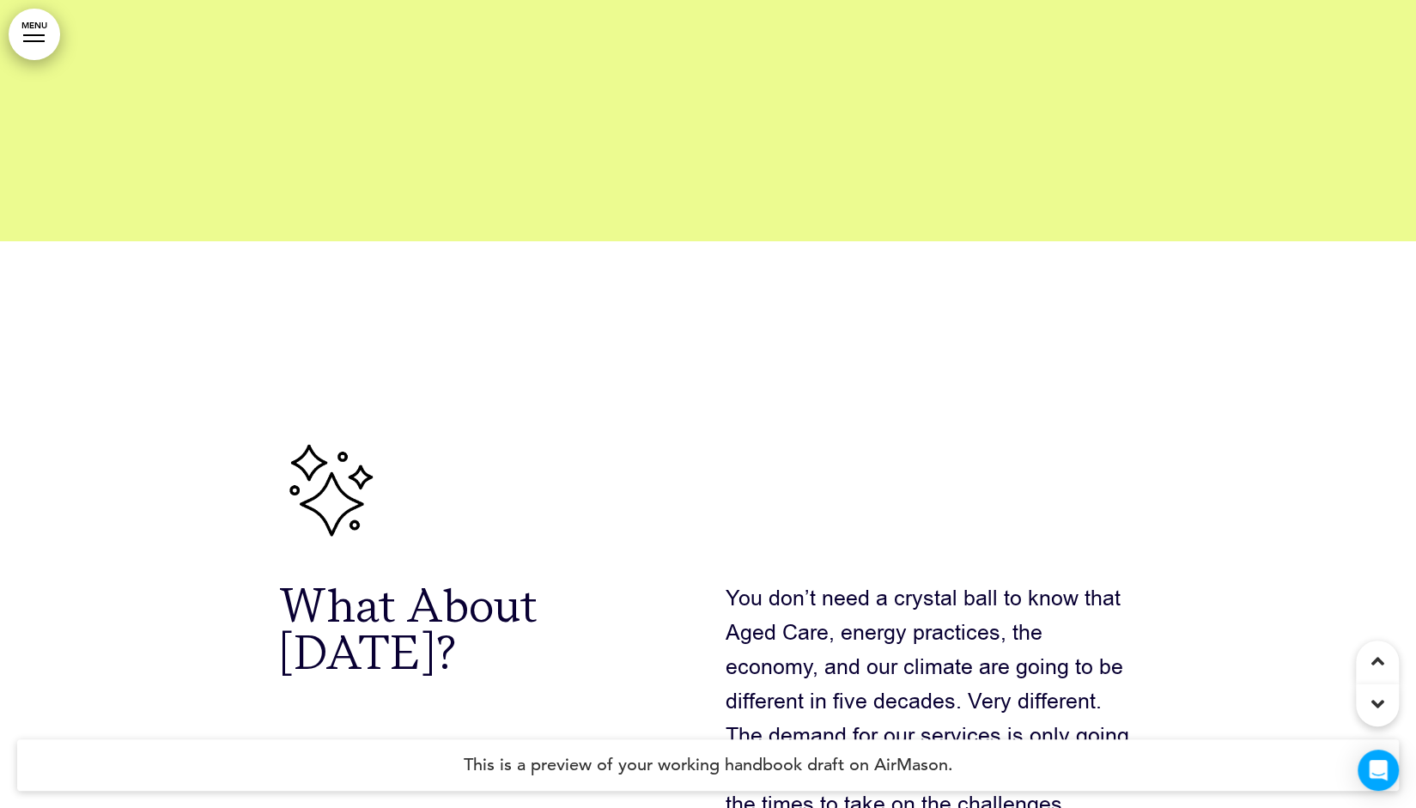
scroll to position [13248, 0]
